Goal: Transaction & Acquisition: Purchase product/service

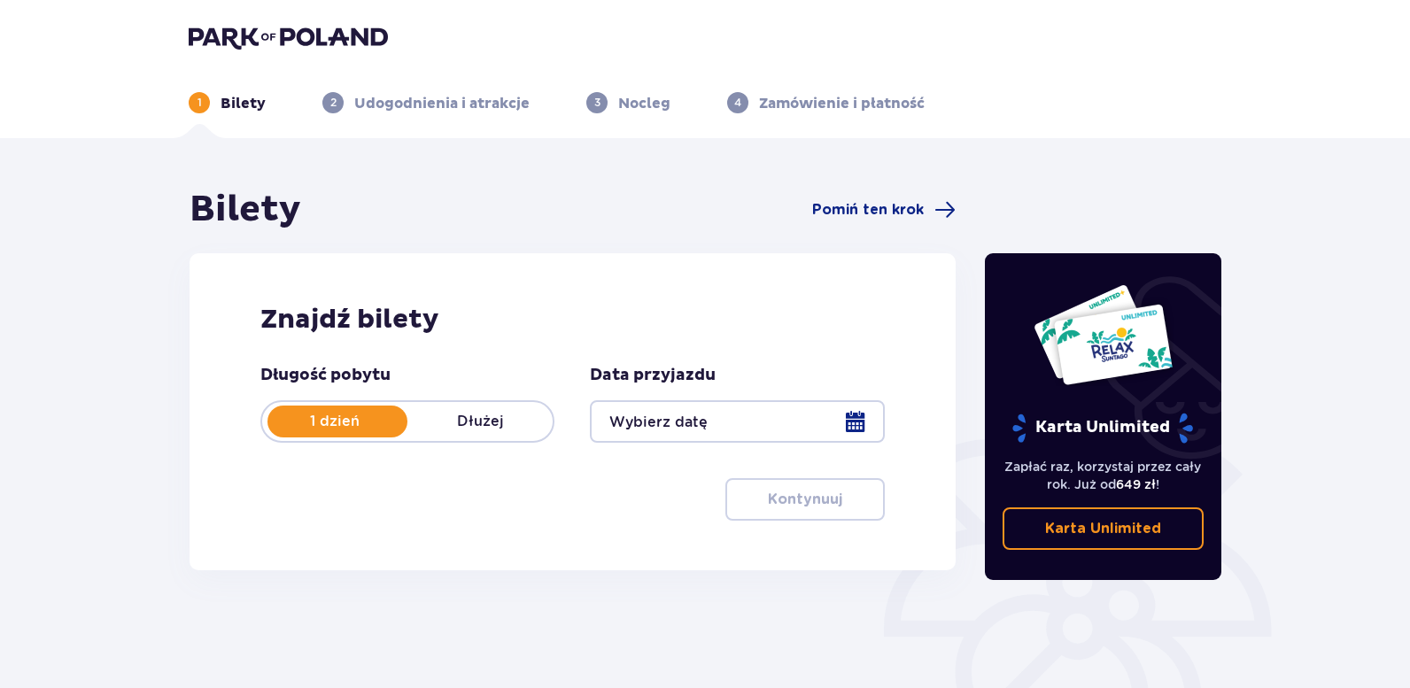
click at [851, 419] on div at bounding box center [737, 421] width 294 height 43
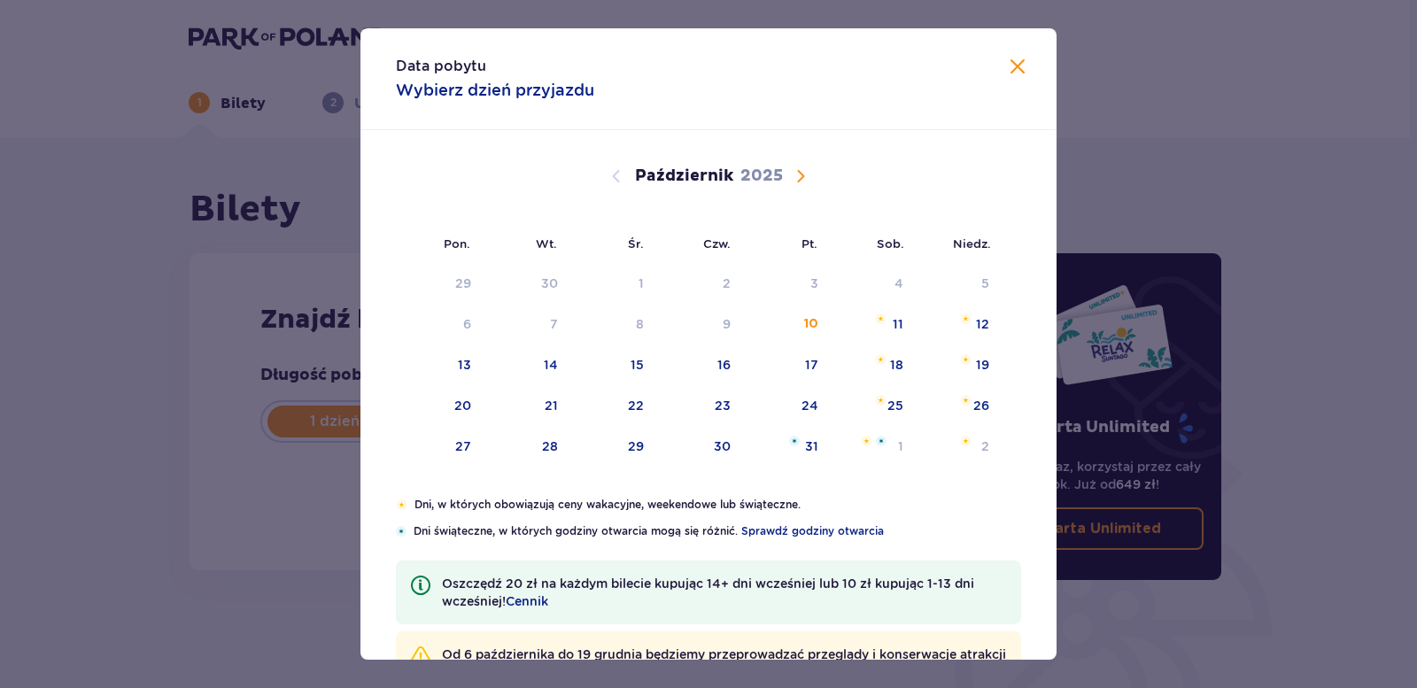
scroll to position [71, 0]
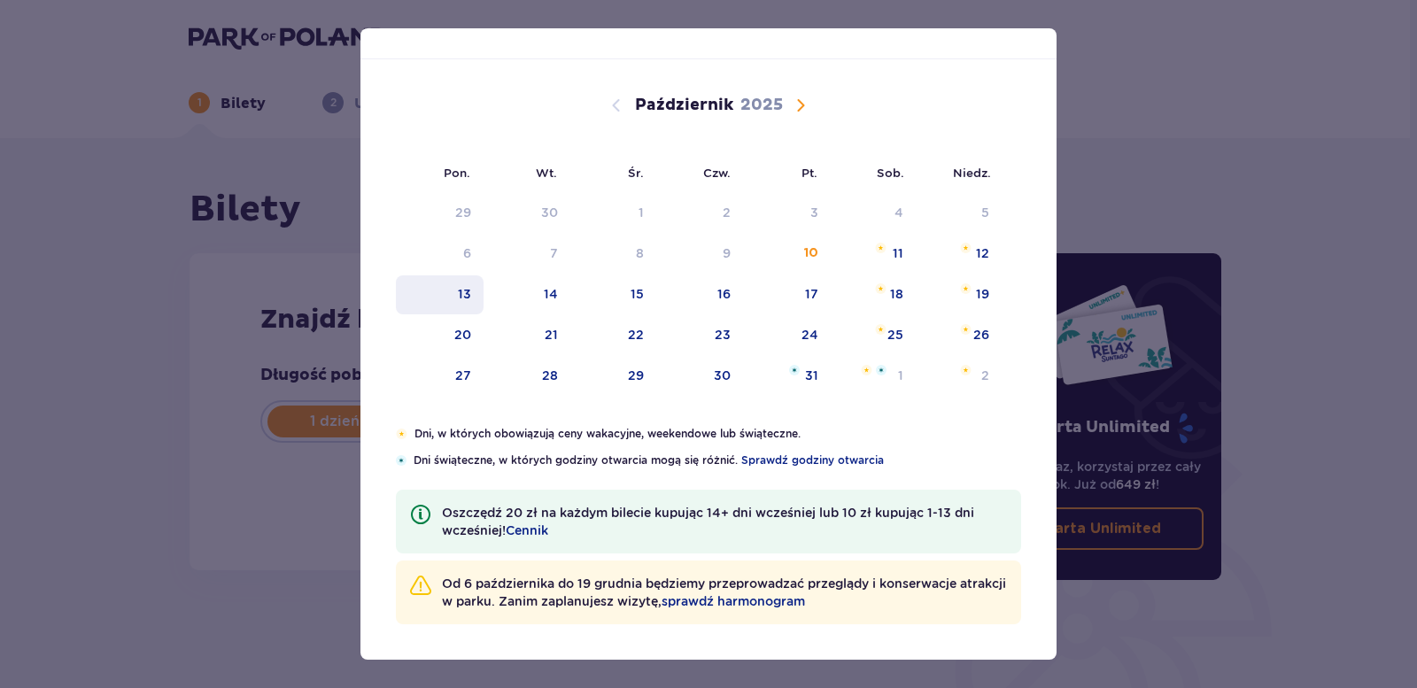
click at [467, 295] on div "13" at bounding box center [464, 294] width 13 height 18
type input "13.10.25"
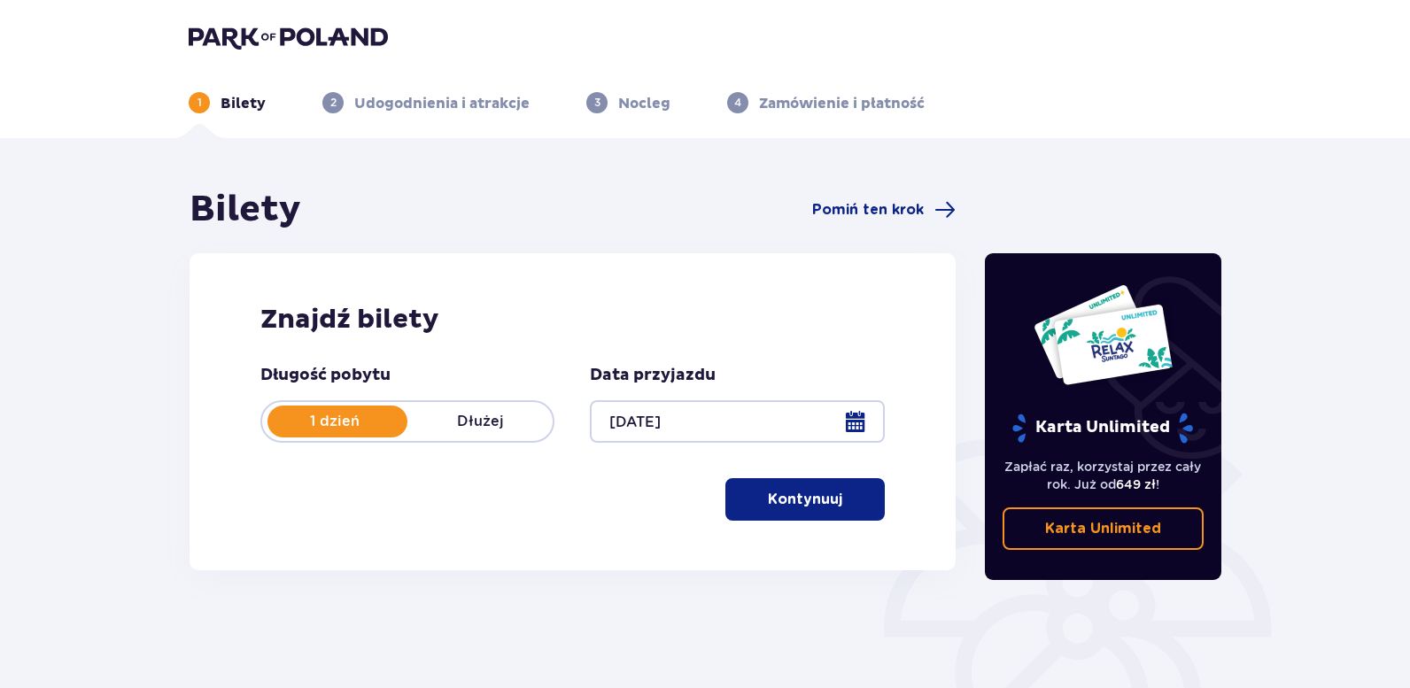
click at [855, 429] on div at bounding box center [737, 421] width 294 height 43
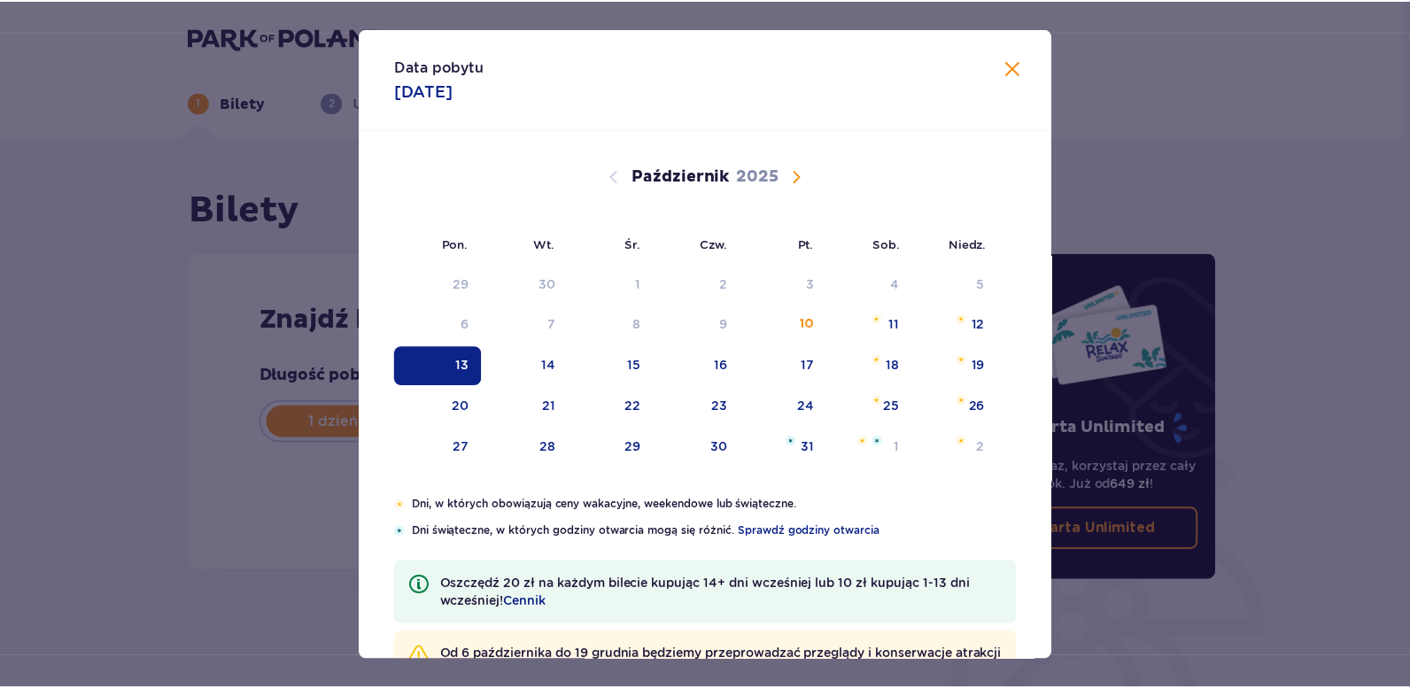
scroll to position [71, 0]
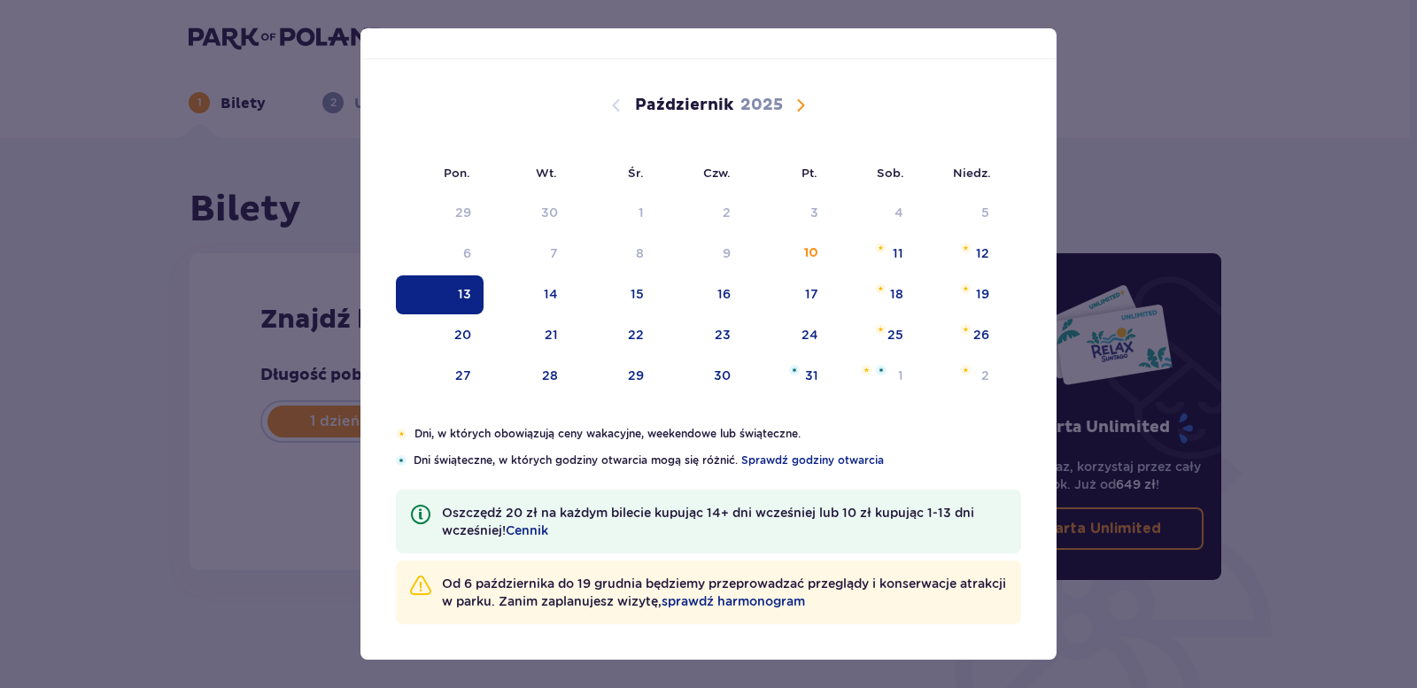
click at [1176, 63] on div "Data pobytu 13.10.2025 Pon. Wt. Śr. Czw. Pt. Sob. Niedz. Wrzesień 2025 1 2 3 4 …" at bounding box center [708, 344] width 1417 height 688
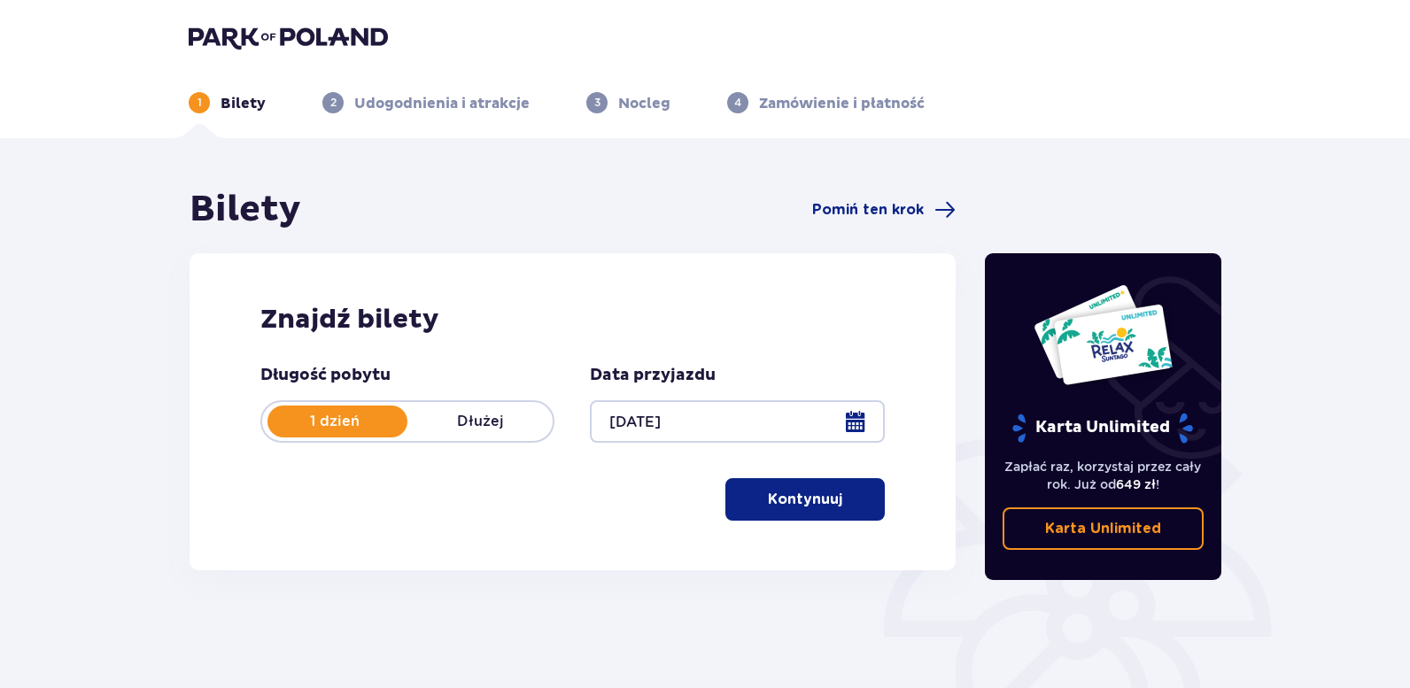
click at [797, 504] on p "Kontynuuj" at bounding box center [805, 499] width 74 height 19
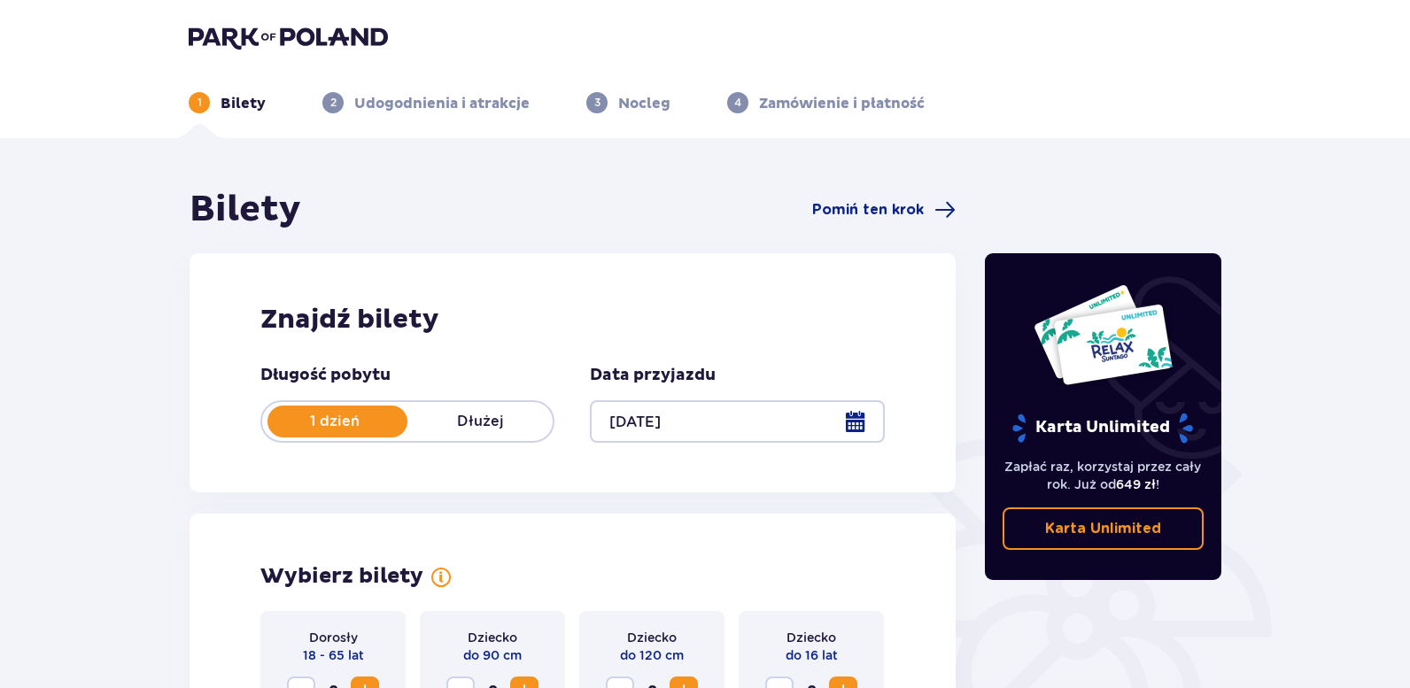
scroll to position [486, 0]
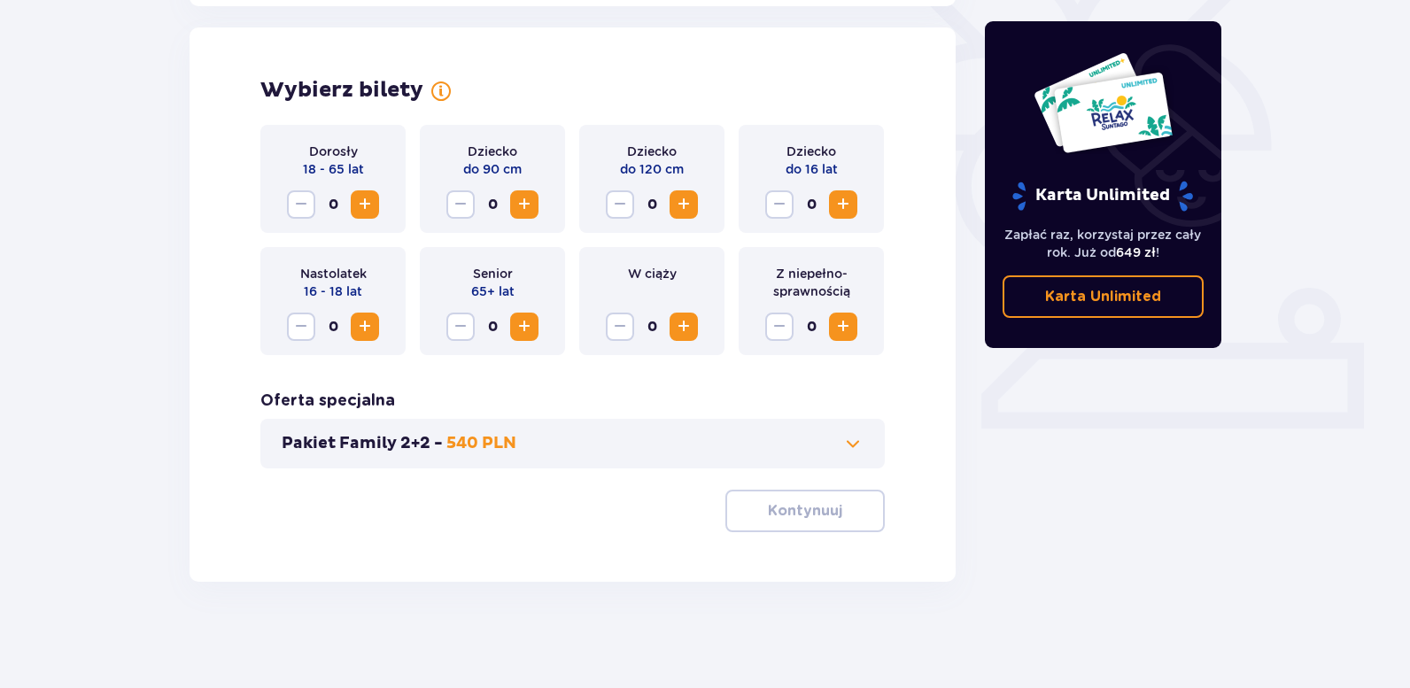
click at [527, 329] on span "Zwiększ" at bounding box center [524, 326] width 21 height 21
click at [447, 321] on button "Zmniejsz" at bounding box center [460, 327] width 28 height 28
click at [375, 200] on span "Zwiększ" at bounding box center [364, 204] width 21 height 21
click at [779, 520] on p "Kontynuuj" at bounding box center [805, 510] width 74 height 19
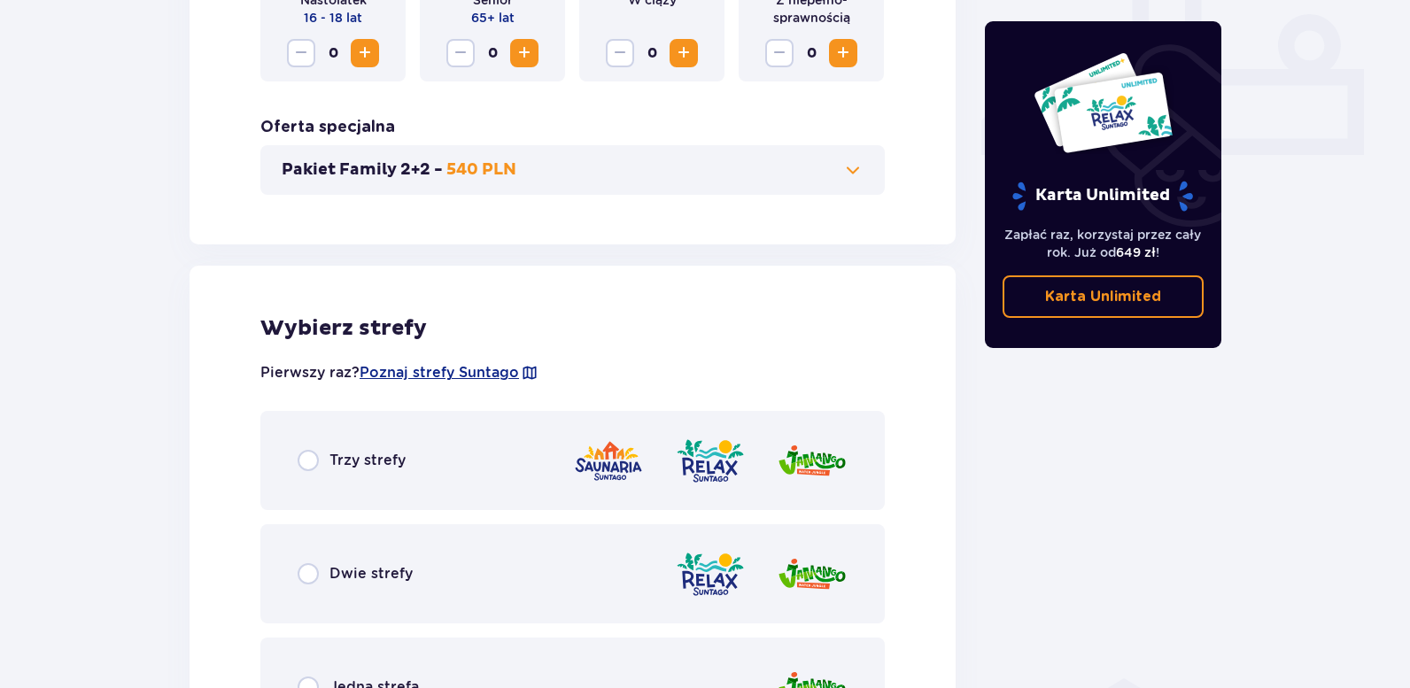
scroll to position [983, 0]
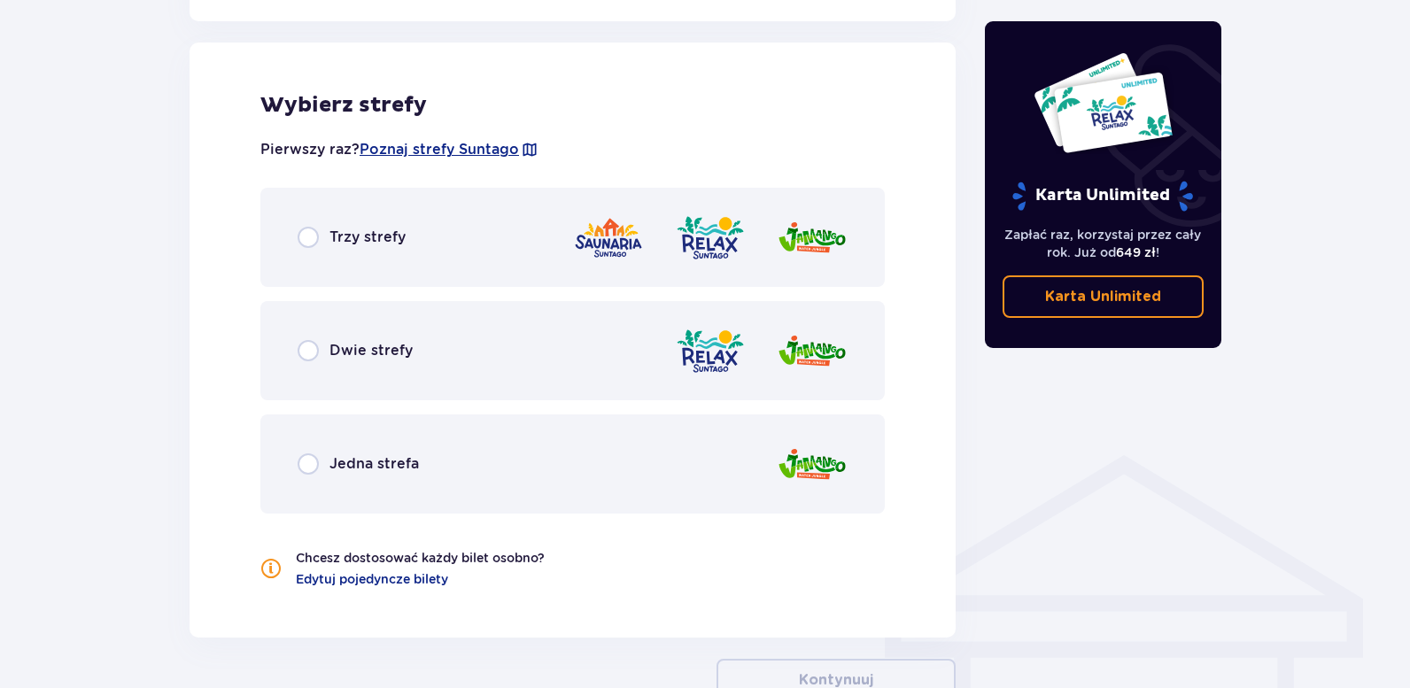
click at [306, 350] on input "radio" at bounding box center [308, 350] width 21 height 21
radio input "true"
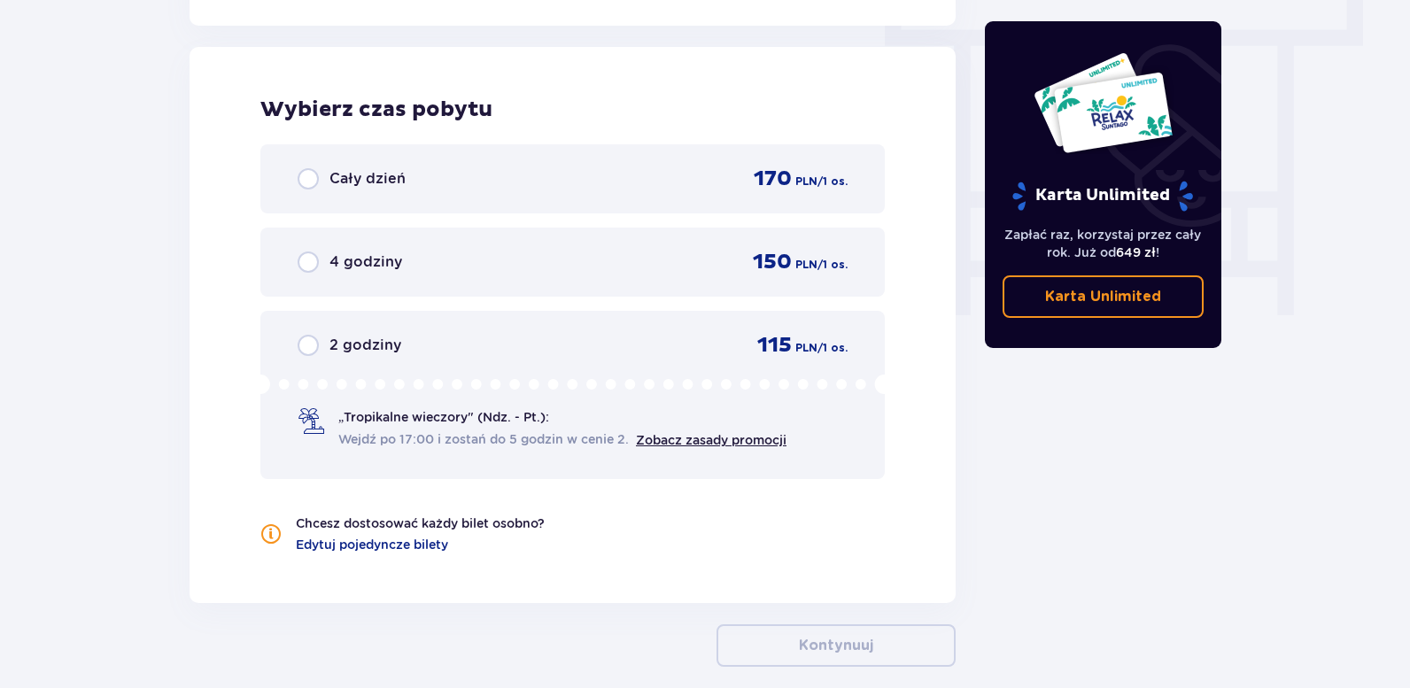
scroll to position [1600, 0]
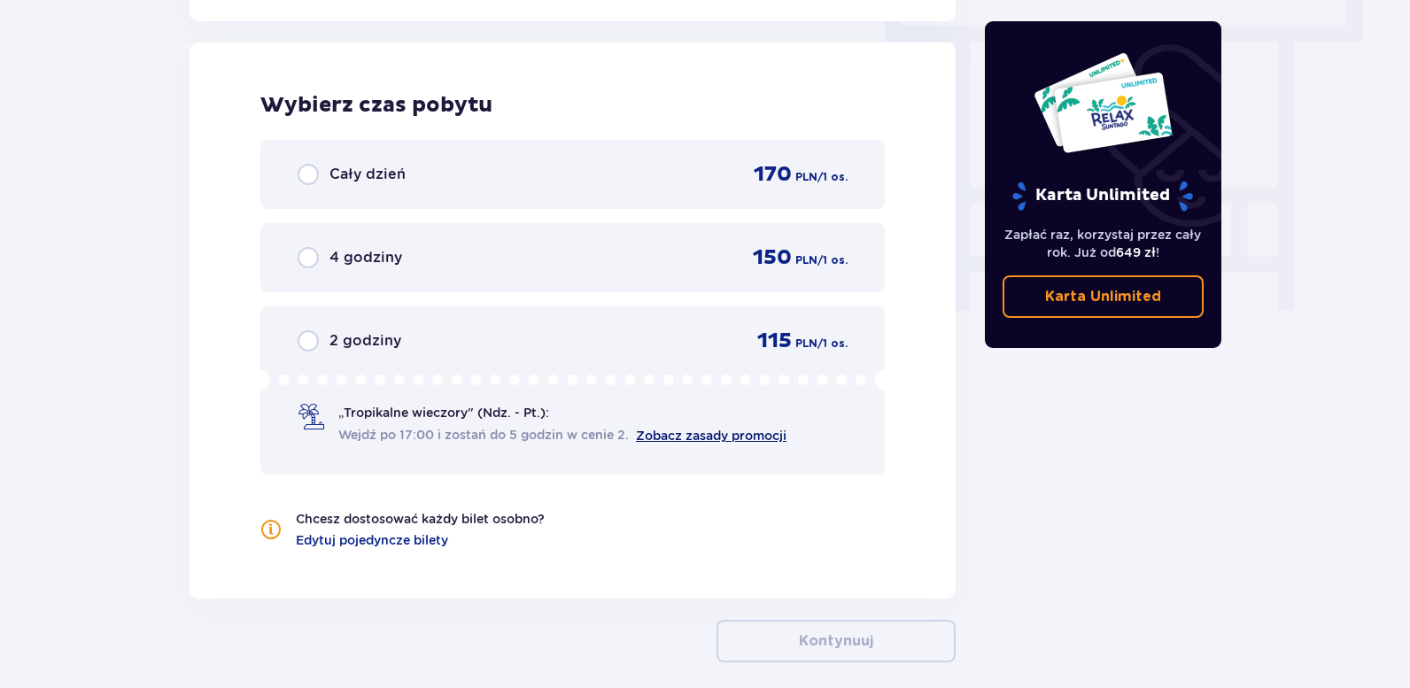
click at [745, 438] on link "Zobacz zasady promocji" at bounding box center [711, 436] width 151 height 14
click at [303, 343] on input "radio" at bounding box center [308, 340] width 21 height 21
radio input "true"
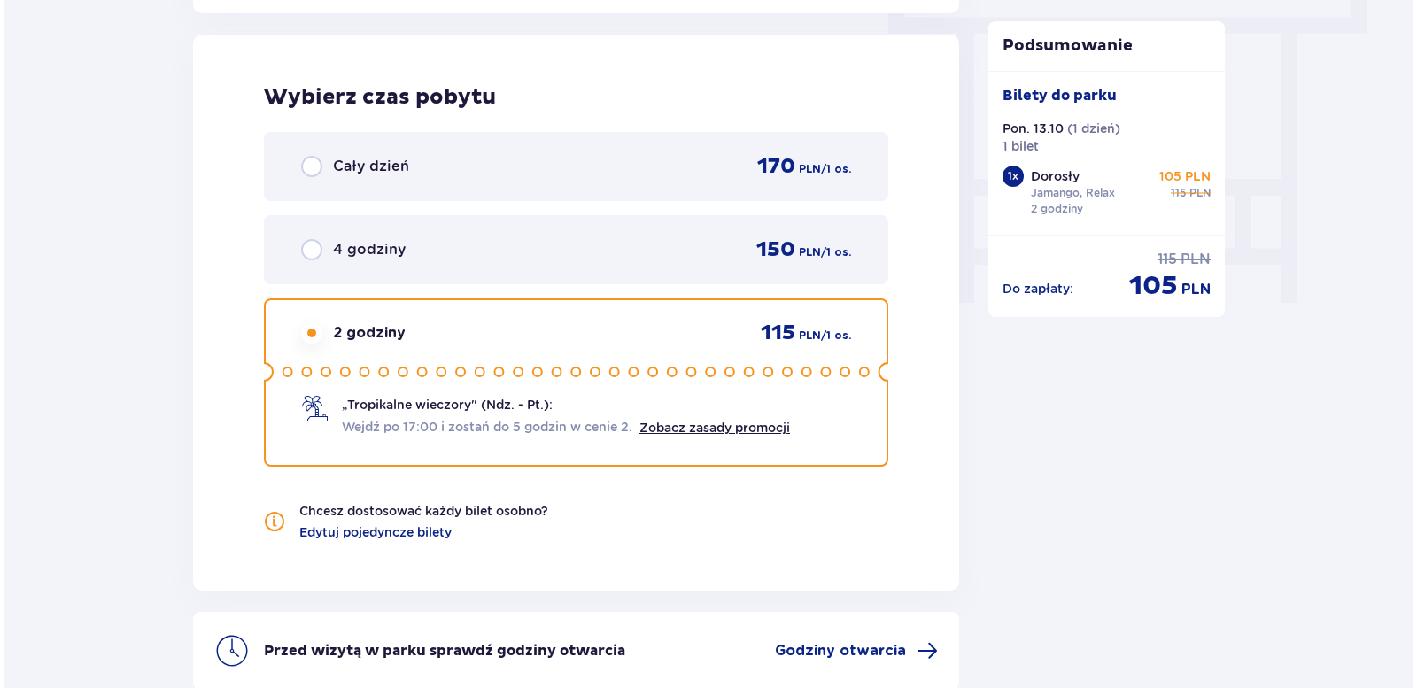
scroll to position [1779, 0]
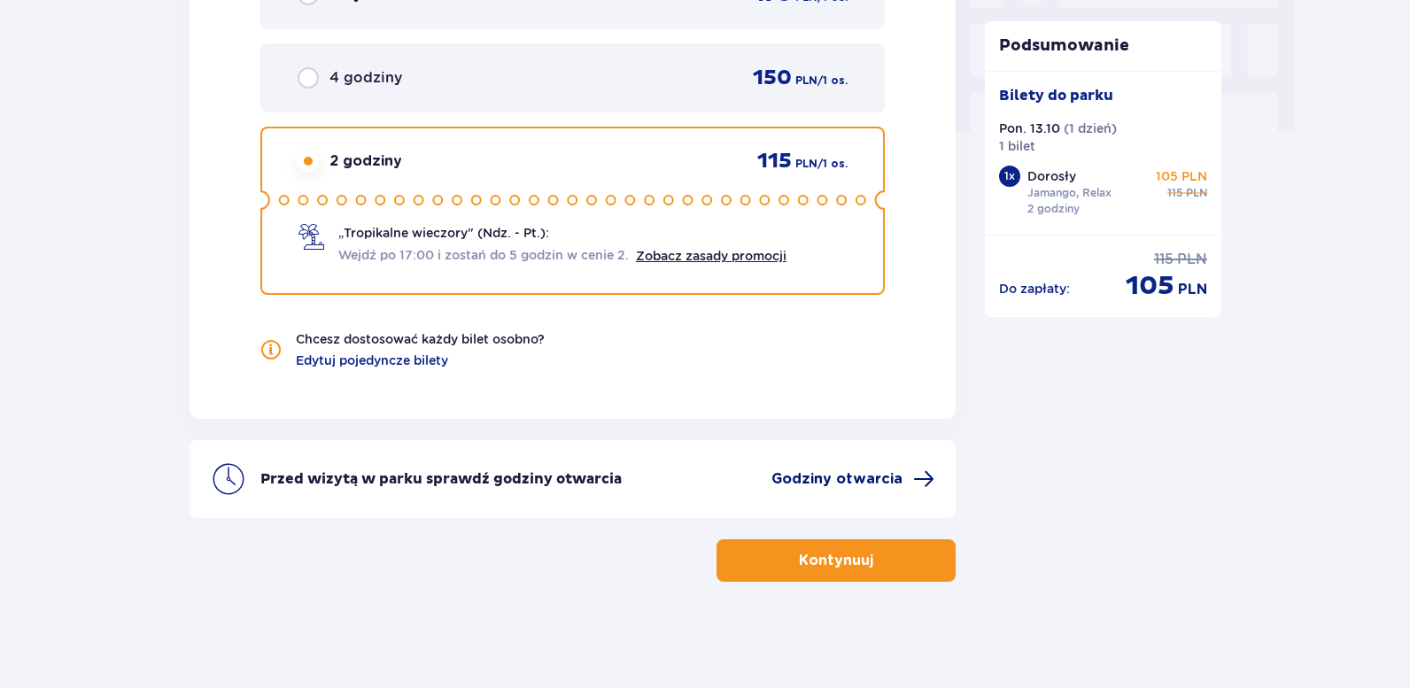
click at [867, 478] on span "Godziny otwarcia" at bounding box center [836, 478] width 131 height 19
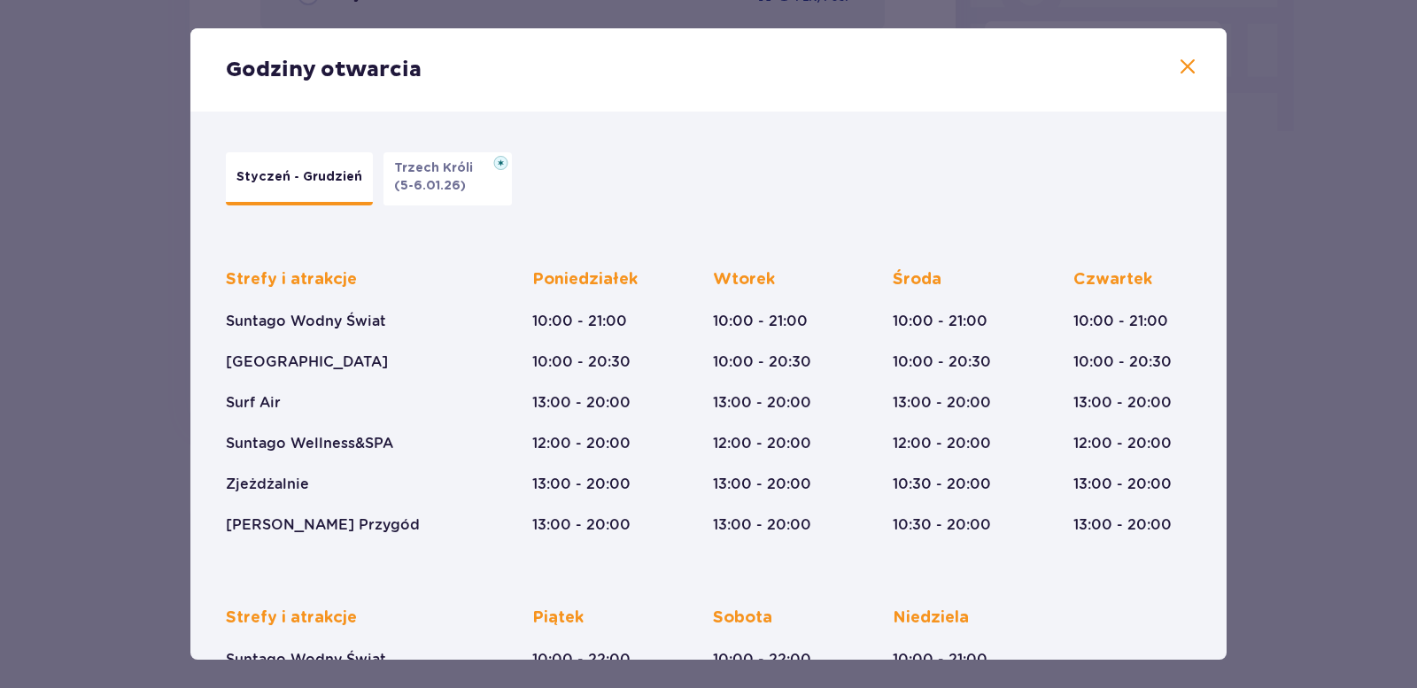
click at [1179, 76] on span at bounding box center [1187, 67] width 21 height 21
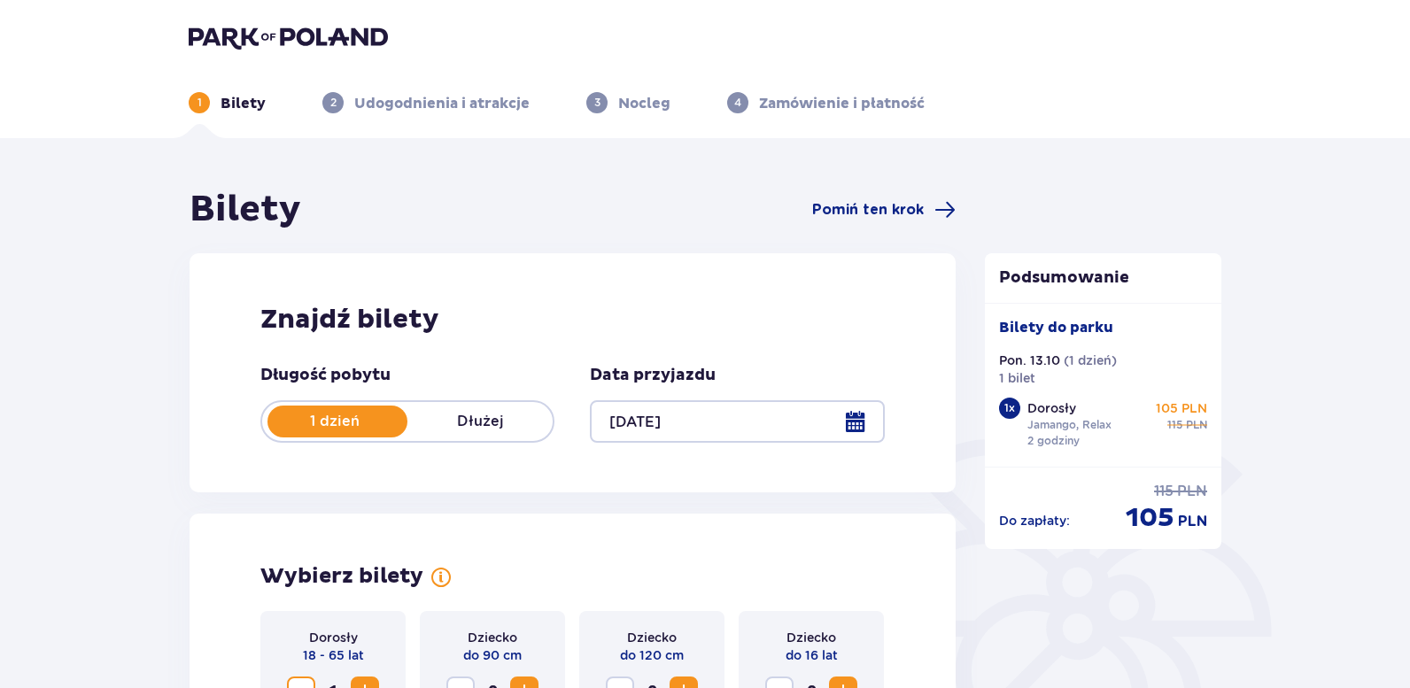
click at [285, 37] on img at bounding box center [288, 37] width 199 height 25
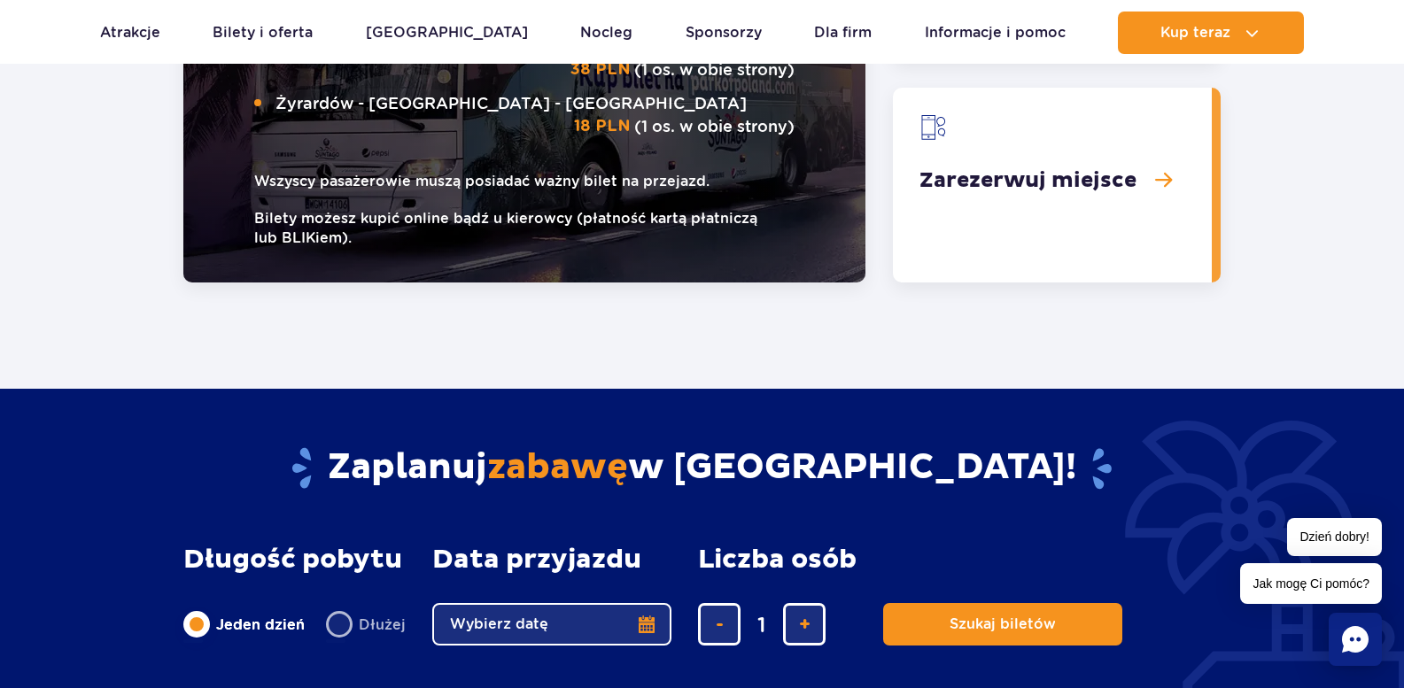
scroll to position [2480, 0]
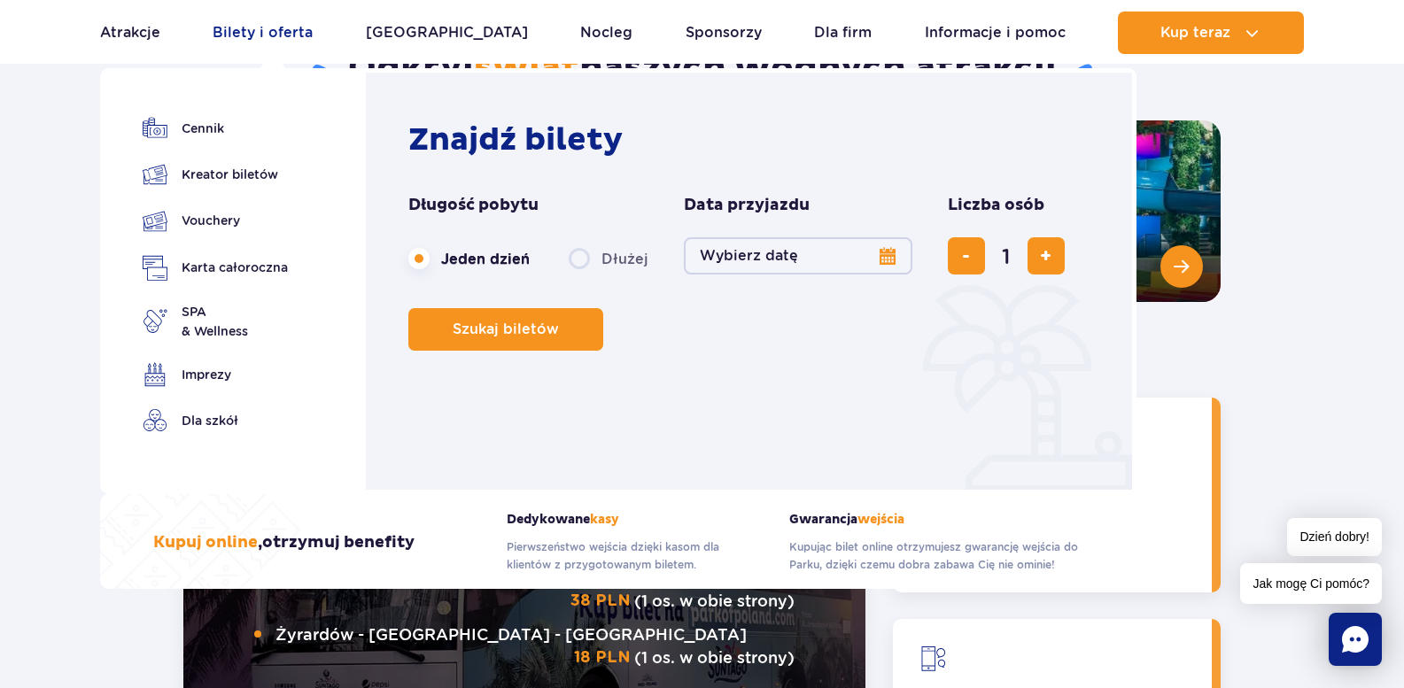
click at [257, 36] on link "Bilety i oferta" at bounding box center [263, 33] width 100 height 43
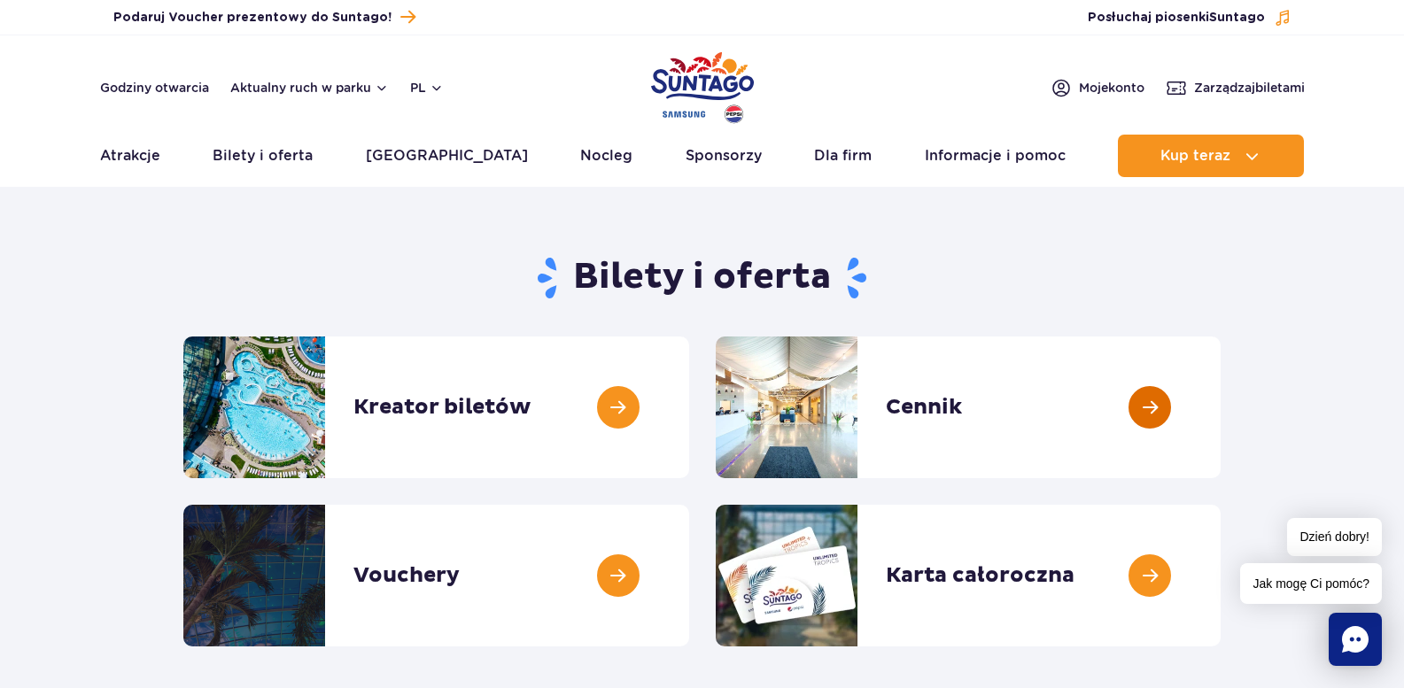
click at [1220, 411] on link at bounding box center [1220, 408] width 0 height 142
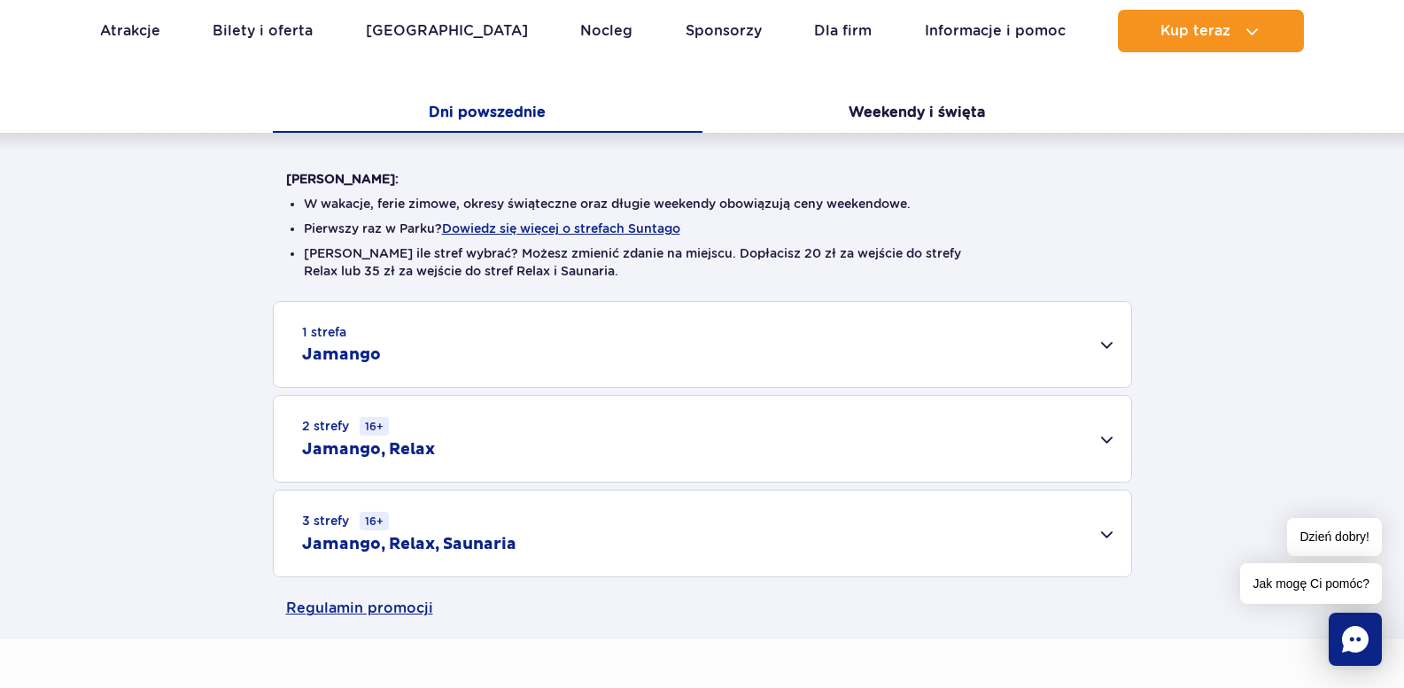
scroll to position [443, 0]
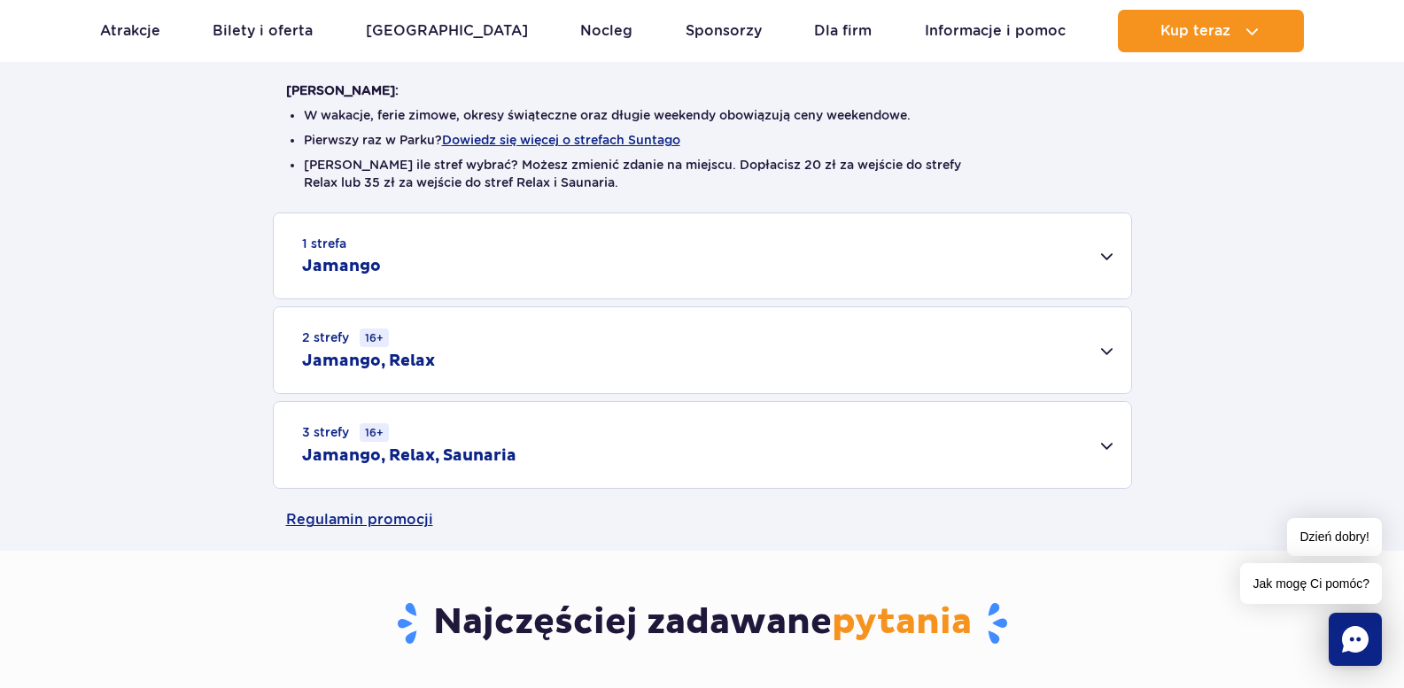
click at [1104, 352] on div "2 strefy 16+ Jamango, Relax" at bounding box center [702, 350] width 857 height 86
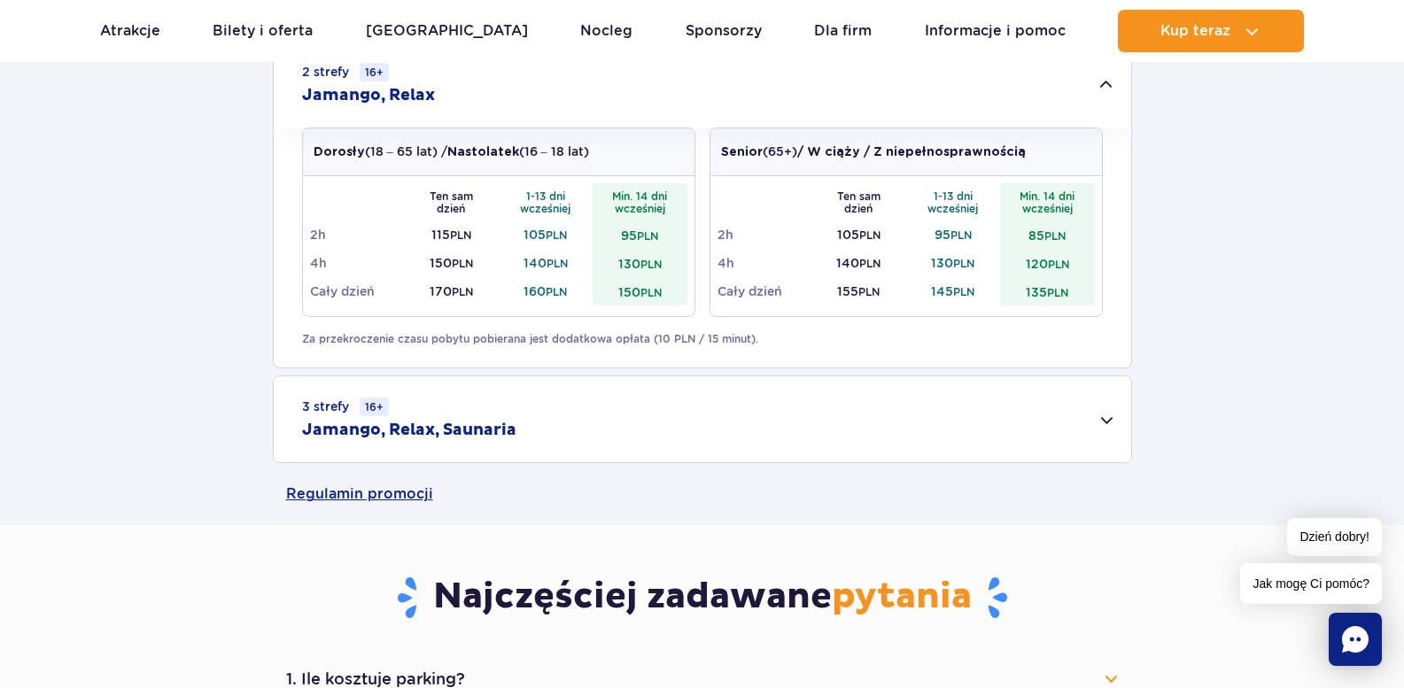
scroll to position [886, 0]
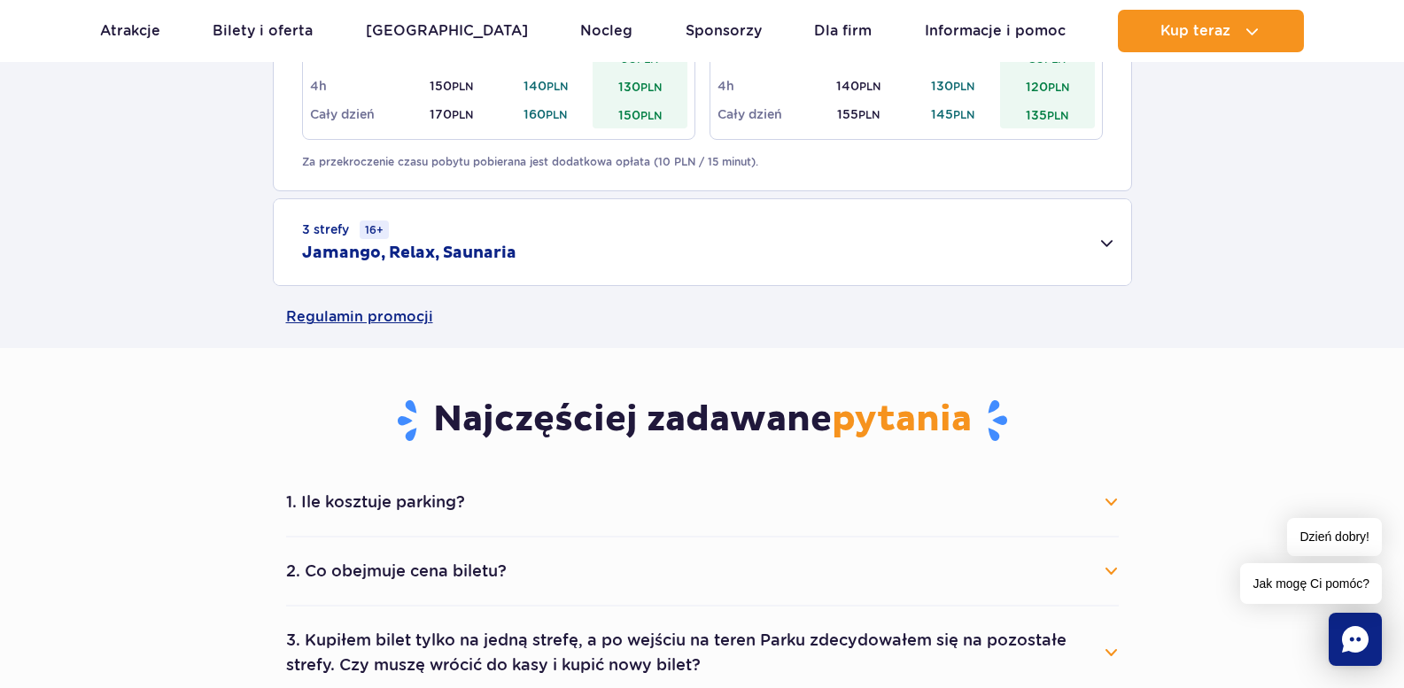
click at [1107, 500] on button "1. Ile kosztuje parking?" at bounding box center [702, 502] width 833 height 39
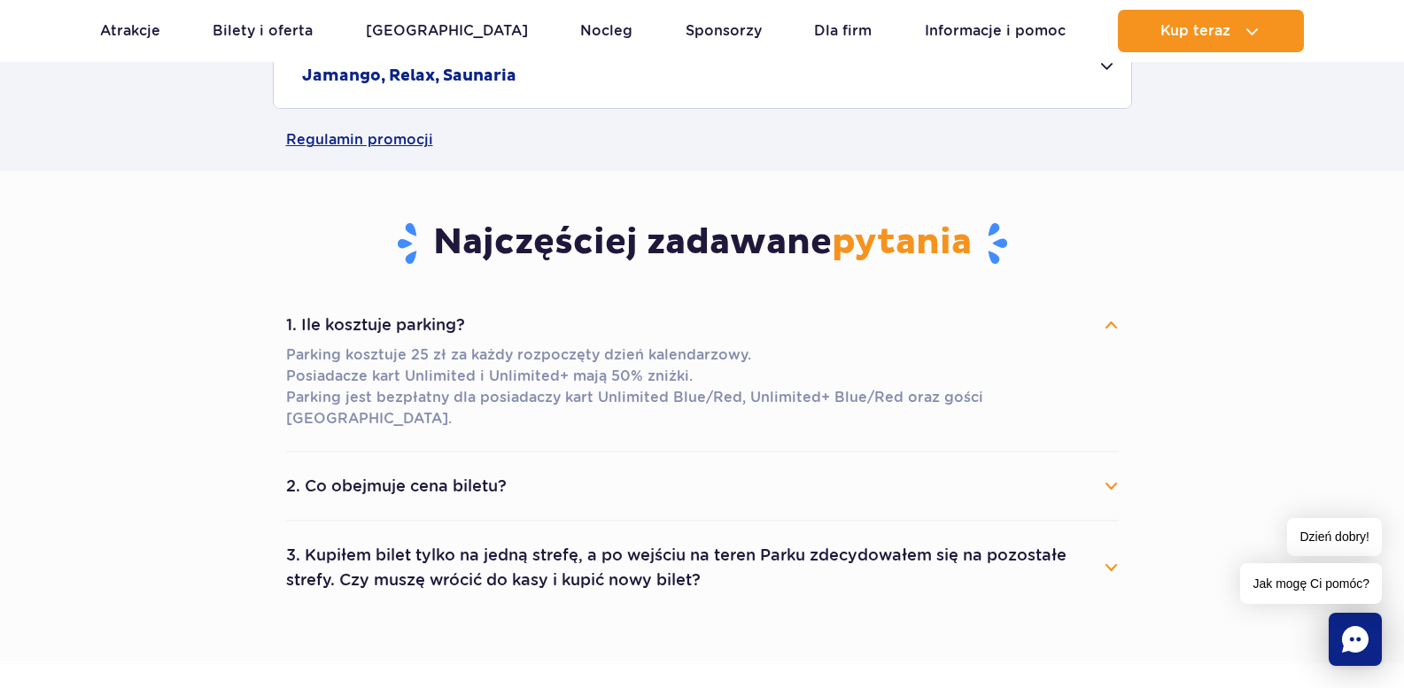
scroll to position [1151, 0]
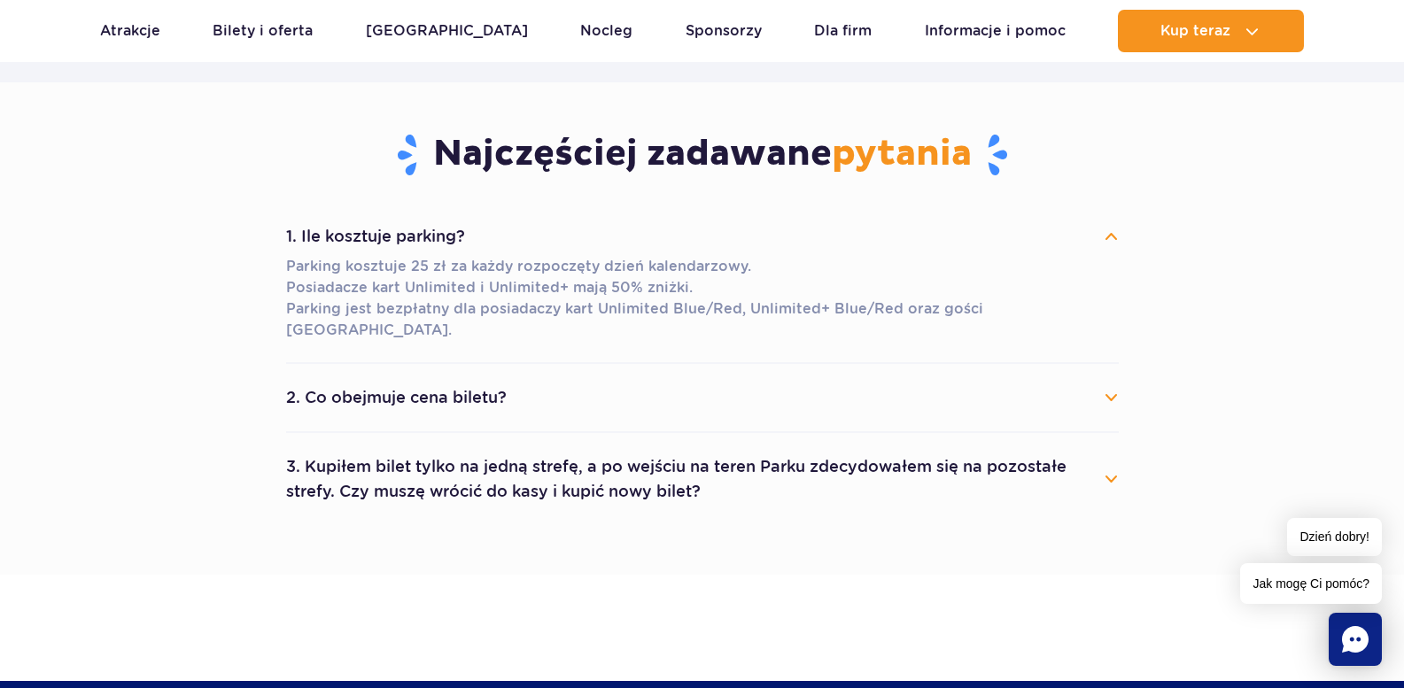
click at [1112, 453] on button "3. Kupiłem bilet tylko na jedną strefę, a po wejściu na teren Parku zdecydowałe…" at bounding box center [702, 479] width 833 height 64
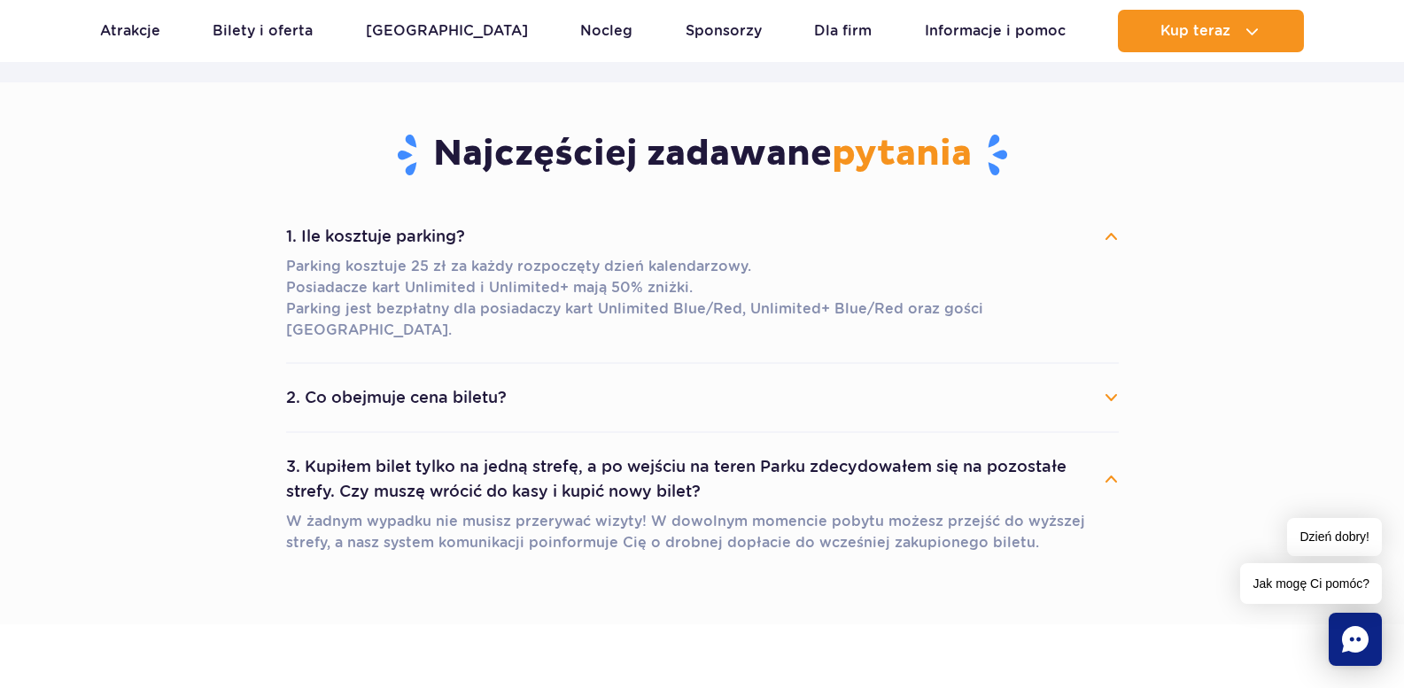
click at [1110, 378] on button "2. Co obejmuje cena biletu?" at bounding box center [702, 397] width 833 height 39
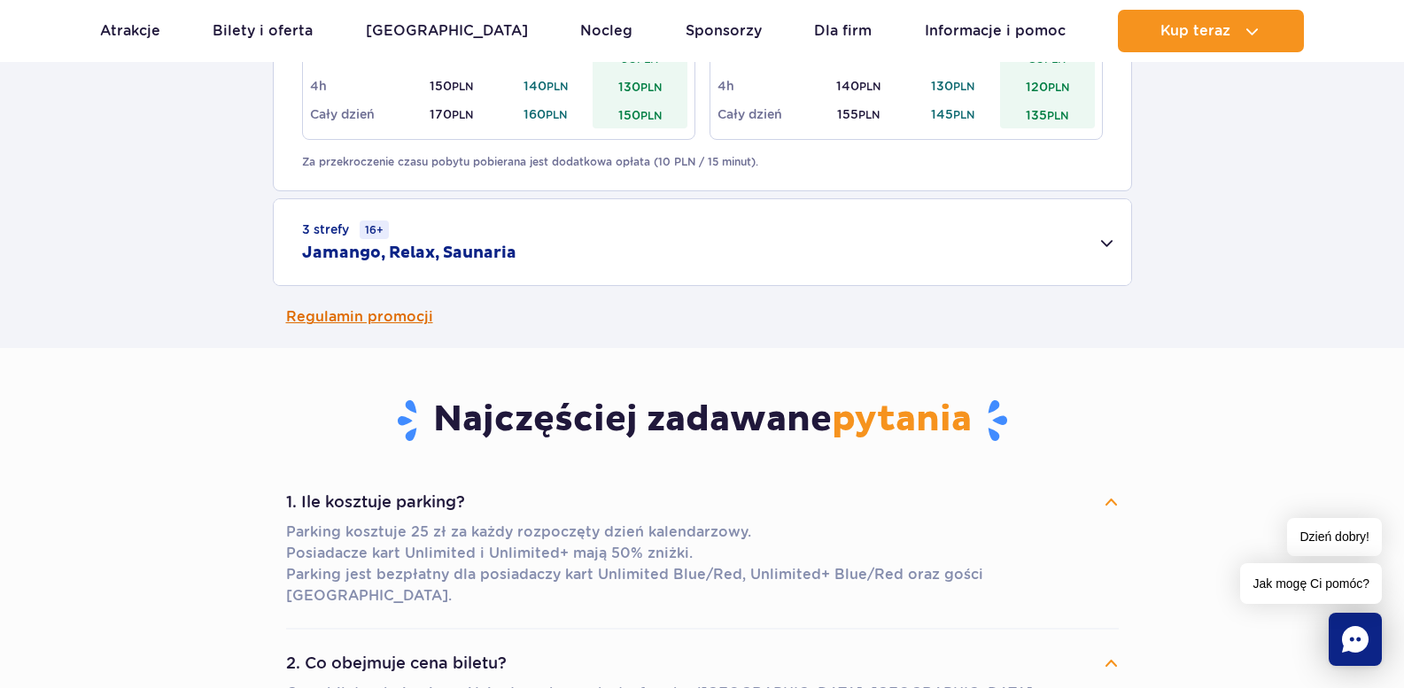
scroll to position [709, 0]
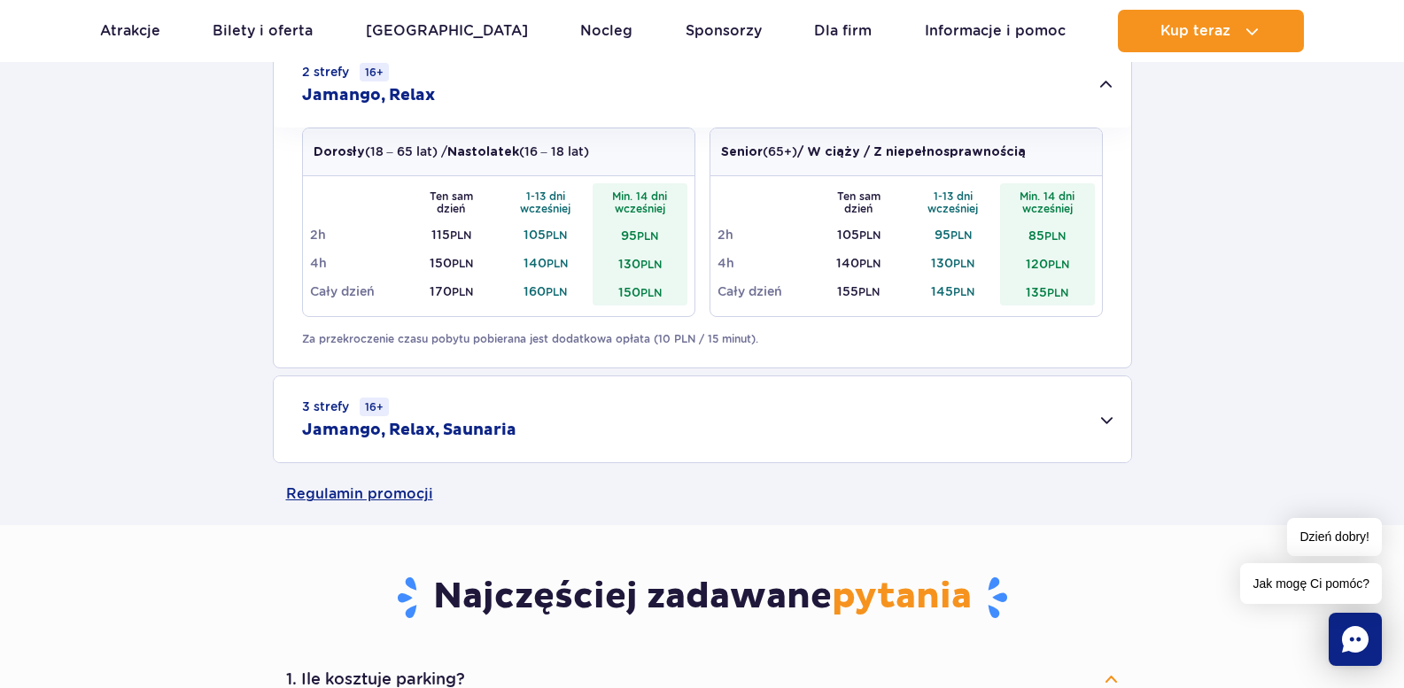
click at [1112, 425] on div "3 strefy 16+ Jamango, Relax, Saunaria" at bounding box center [702, 419] width 857 height 86
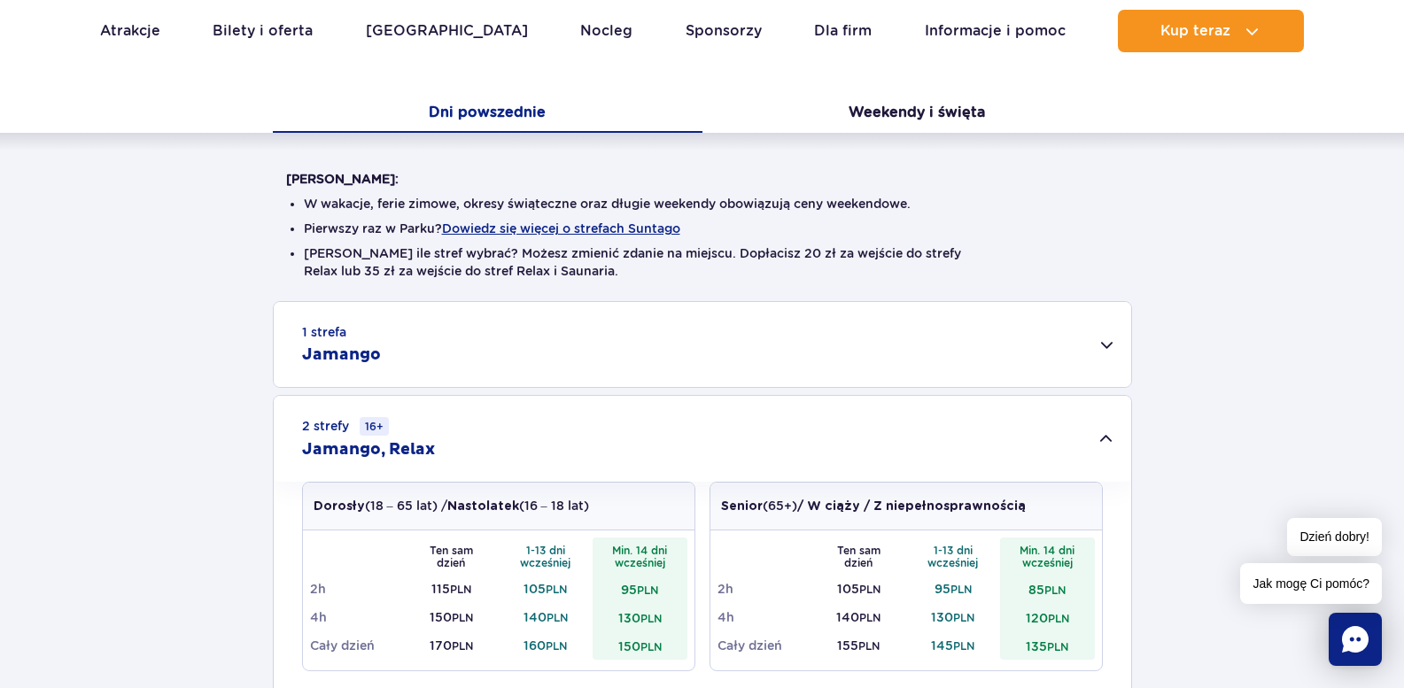
scroll to position [89, 0]
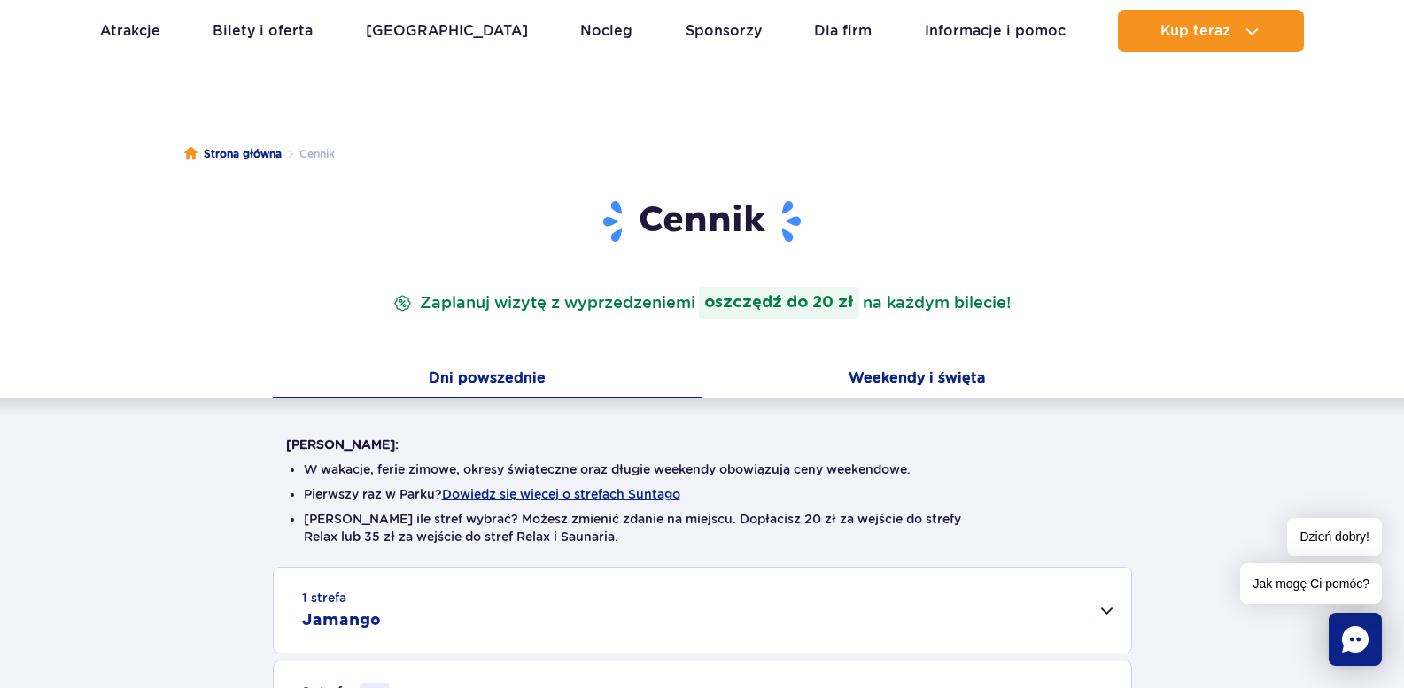
click at [908, 380] on button "Weekendy i święta" at bounding box center [917, 379] width 430 height 37
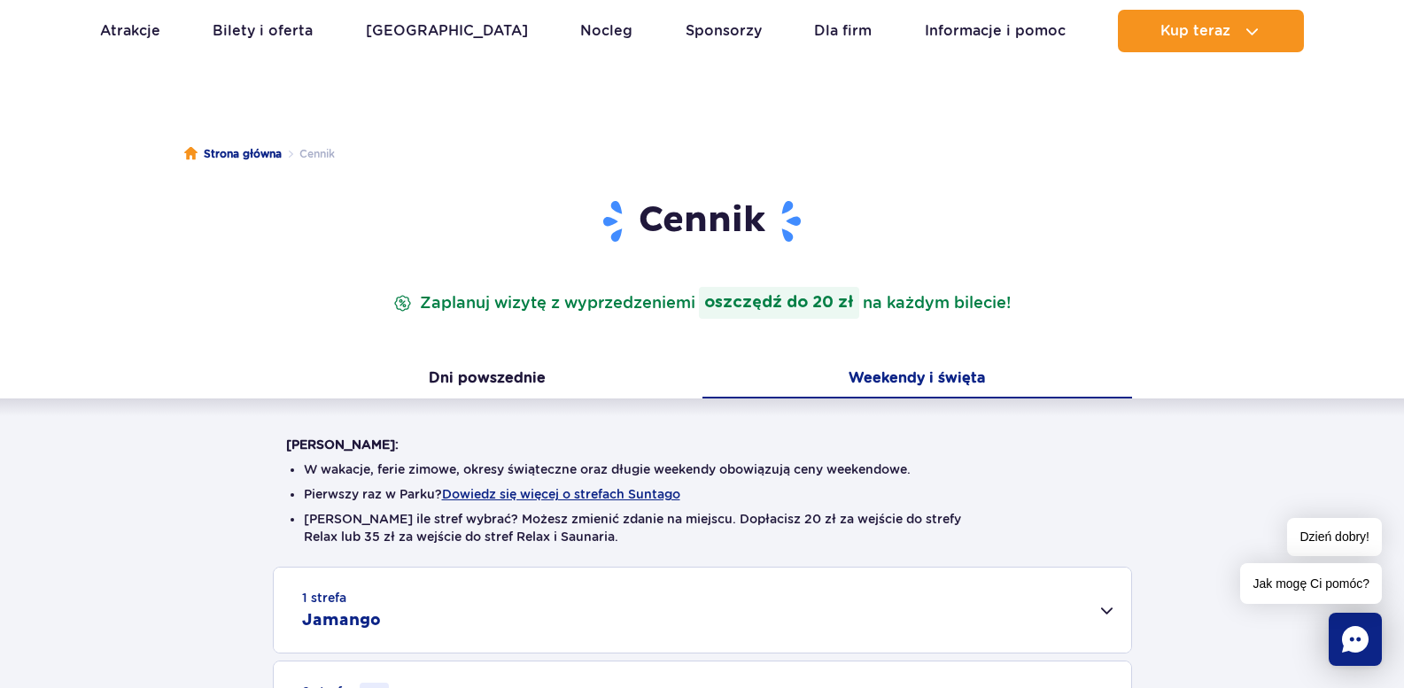
scroll to position [354, 0]
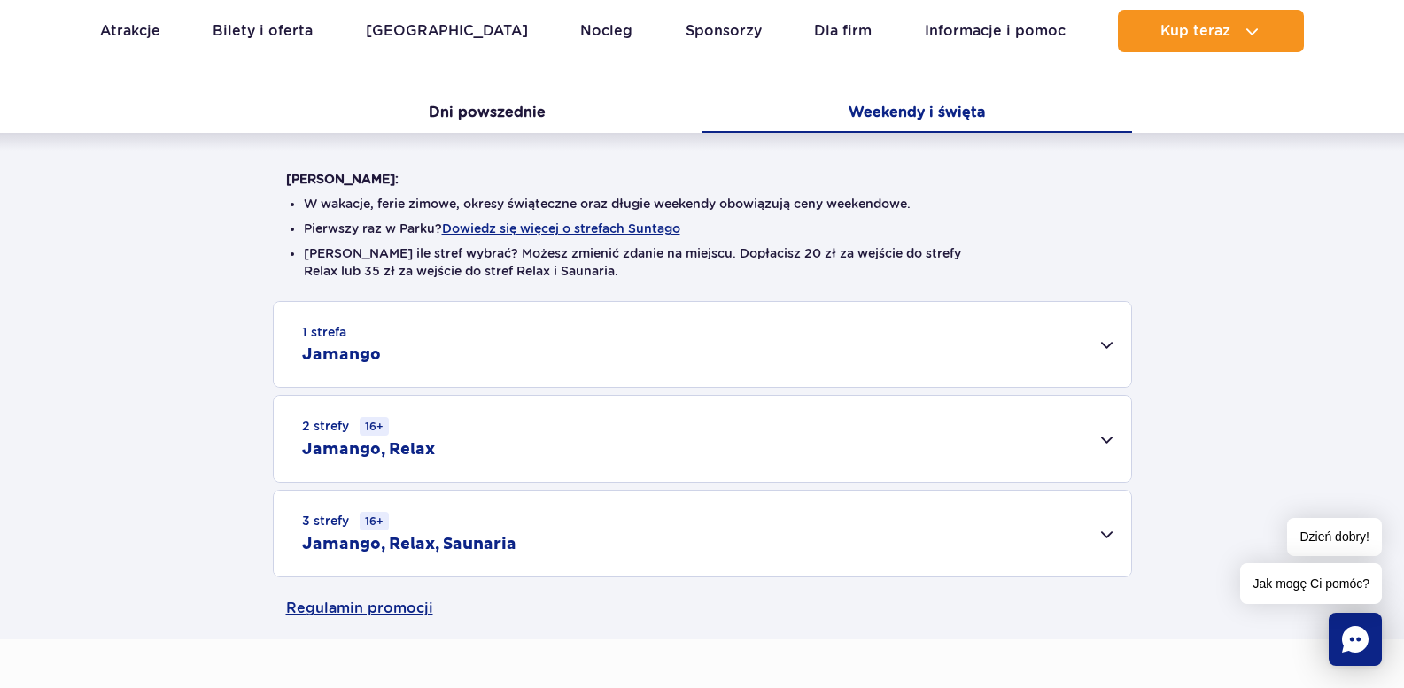
drag, startPoint x: 1108, startPoint y: 437, endPoint x: 944, endPoint y: 475, distance: 168.2
click at [1108, 436] on div "2 strefy 16+ Jamango, Relax" at bounding box center [702, 439] width 857 height 86
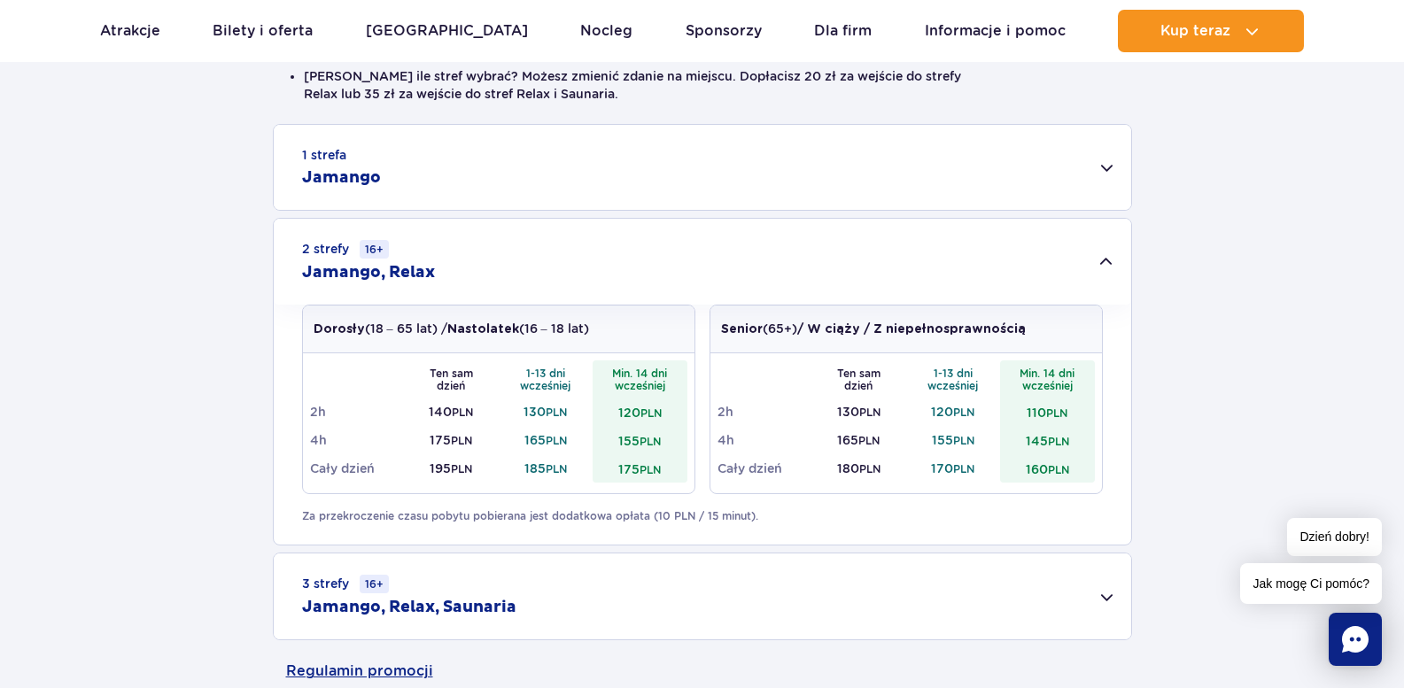
scroll to position [266, 0]
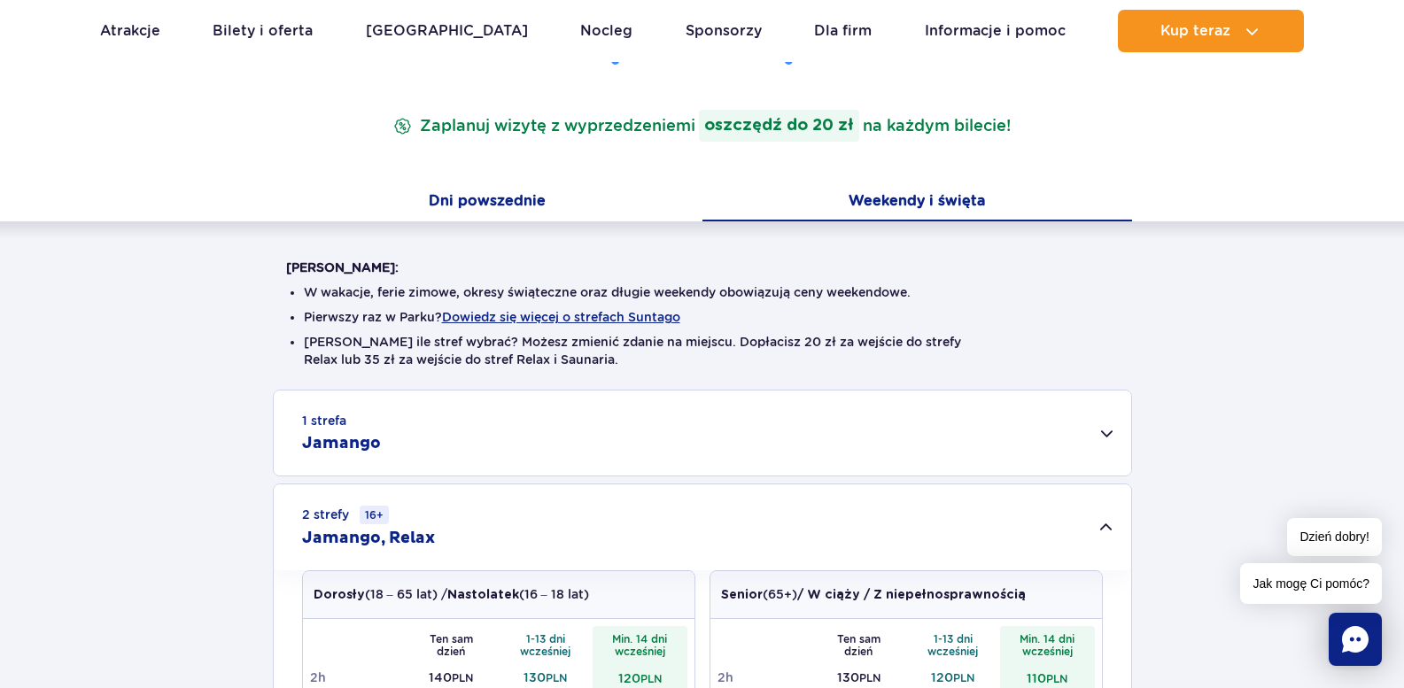
click at [477, 204] on button "Dni powszednie" at bounding box center [488, 202] width 430 height 37
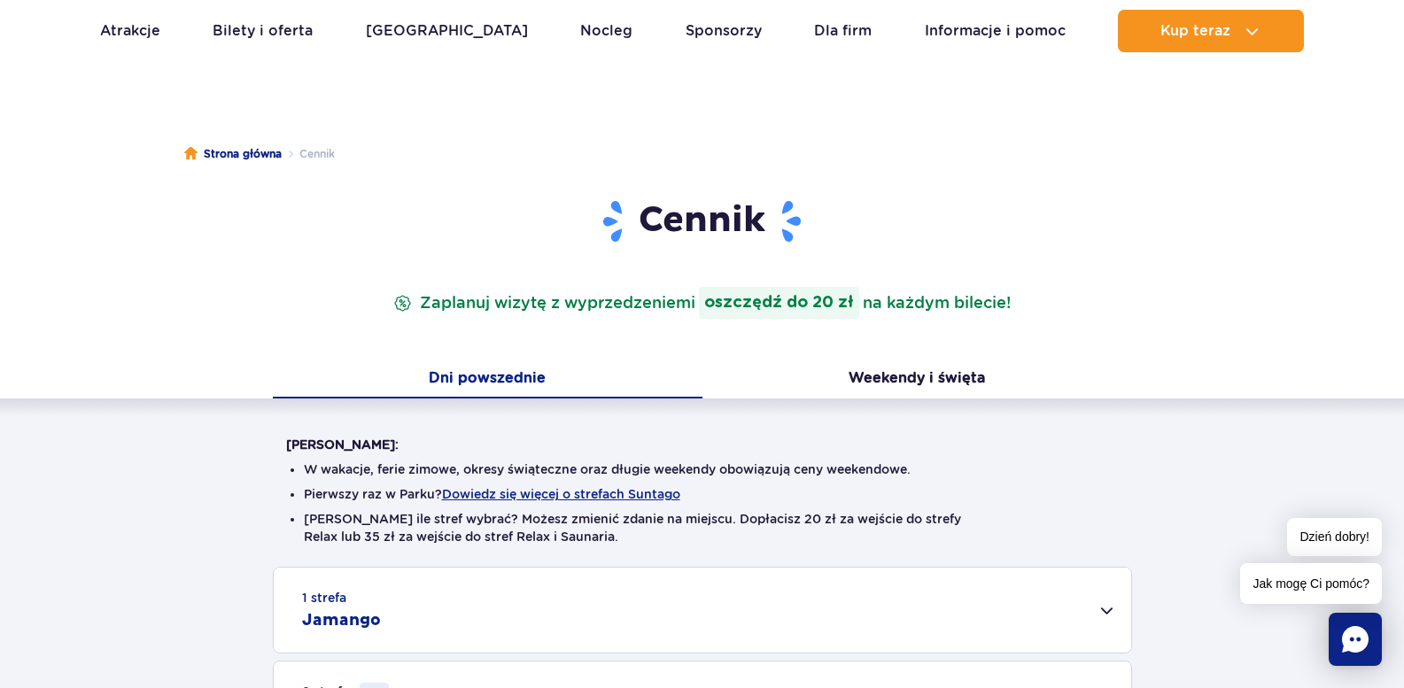
scroll to position [0, 0]
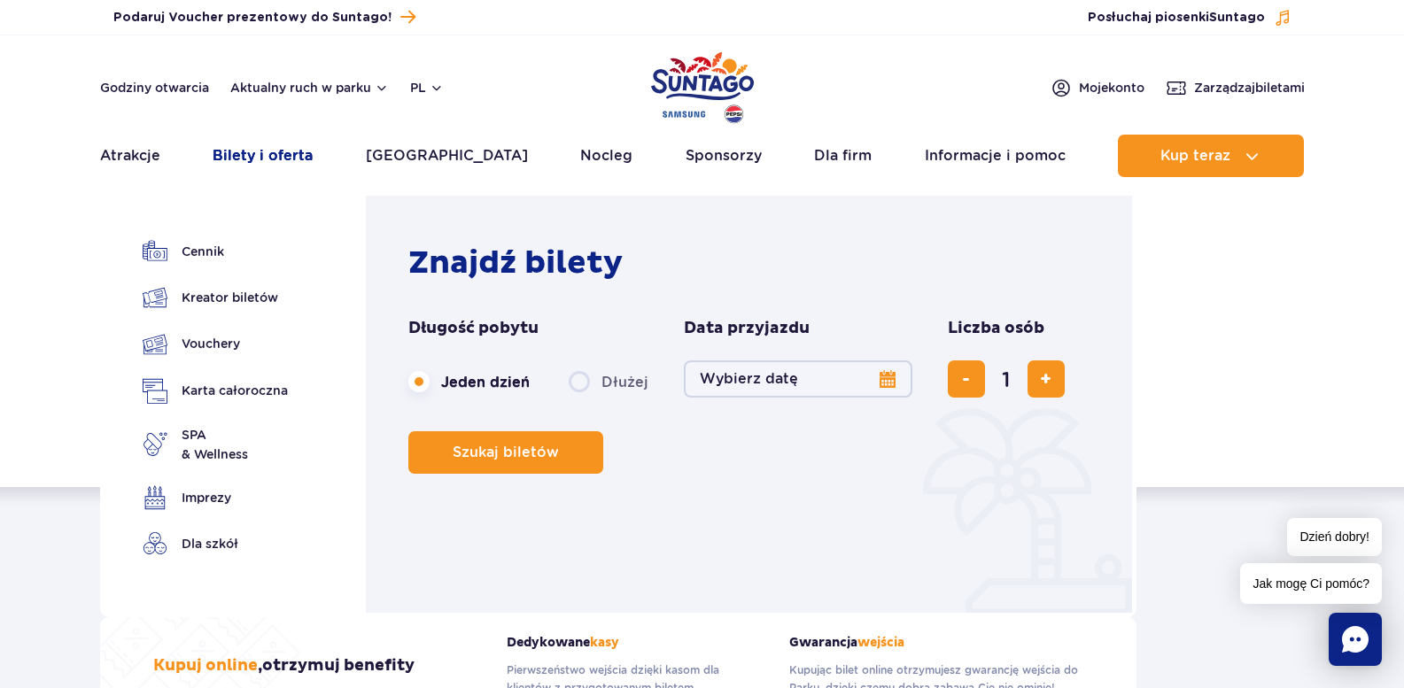
click at [253, 152] on link "Bilety i oferta" at bounding box center [263, 156] width 100 height 43
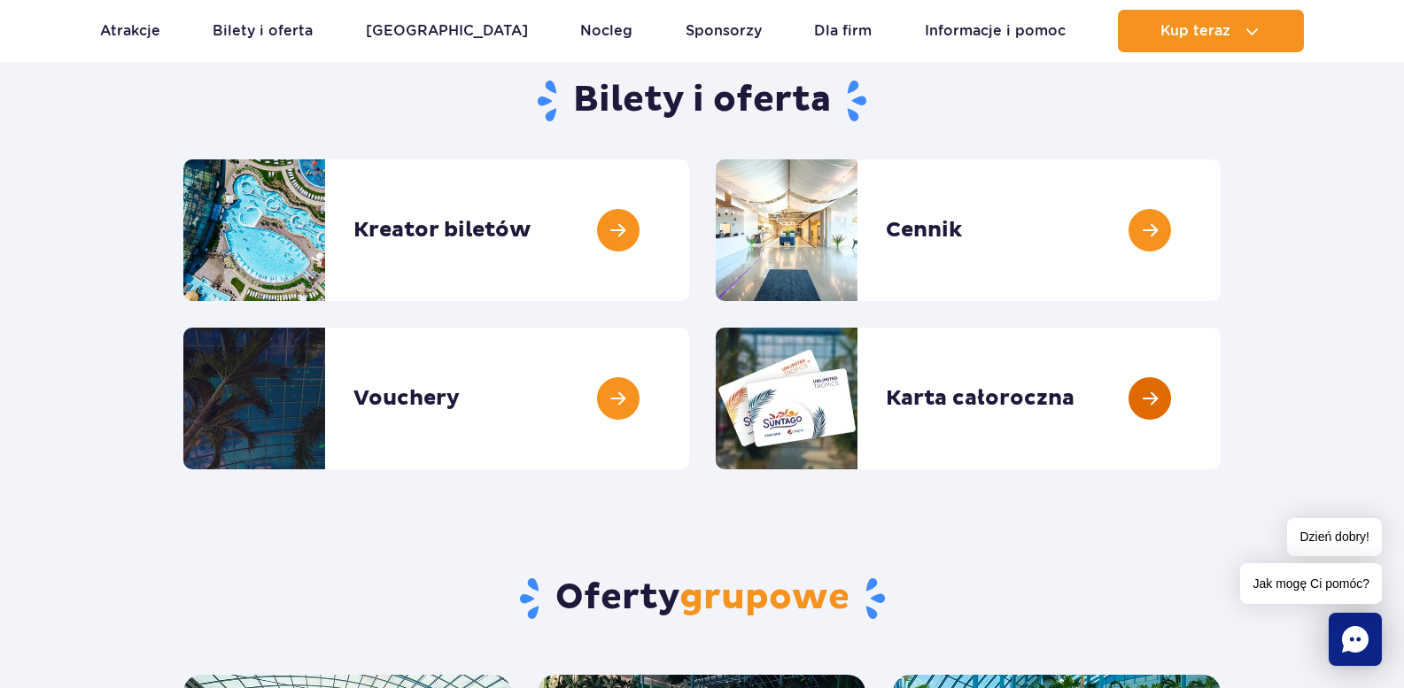
click at [1220, 399] on link at bounding box center [1220, 399] width 0 height 142
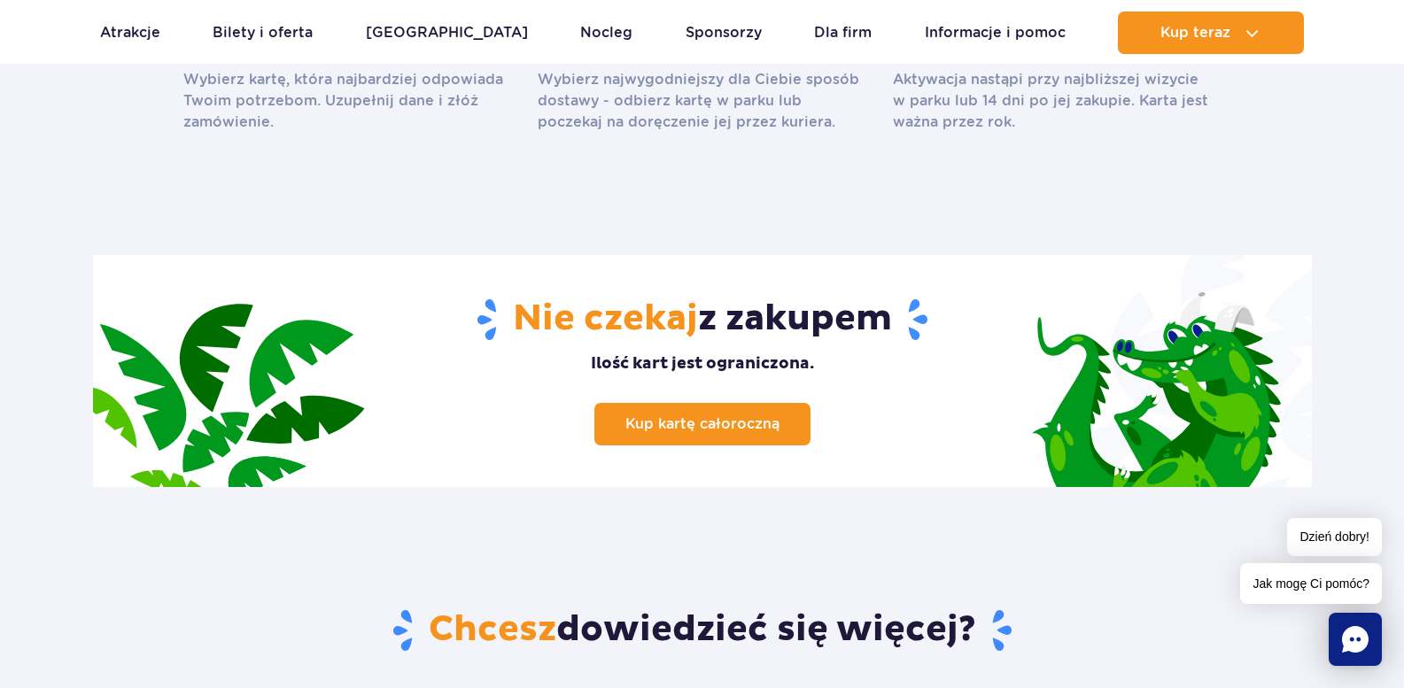
scroll to position [2037, 0]
